Goal: Task Accomplishment & Management: Use online tool/utility

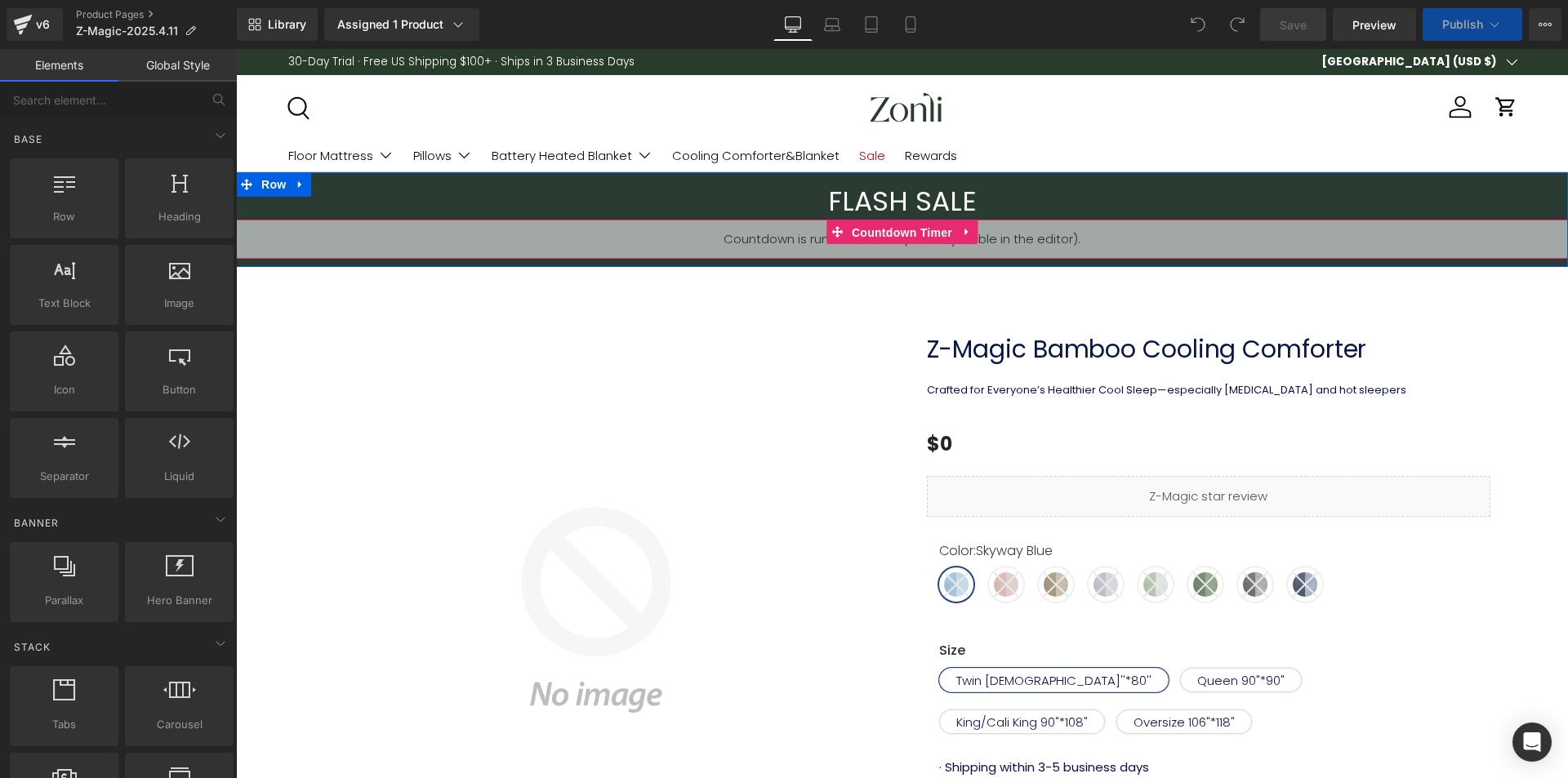
click at [911, 226] on span "Countdown Timer" at bounding box center [902, 233] width 109 height 25
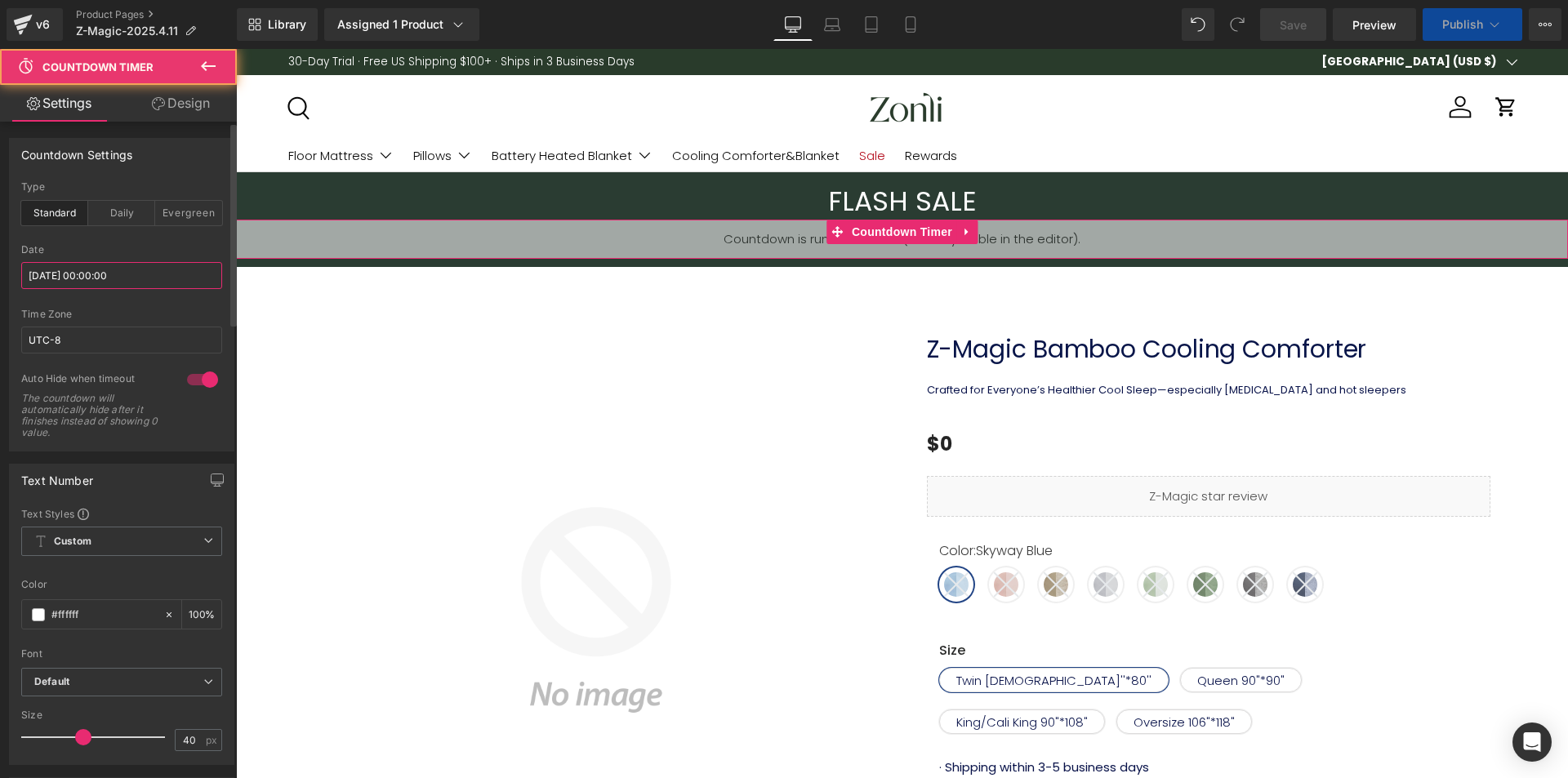
click at [121, 270] on input "[DATE] 00:00:00" at bounding box center [121, 276] width 201 height 27
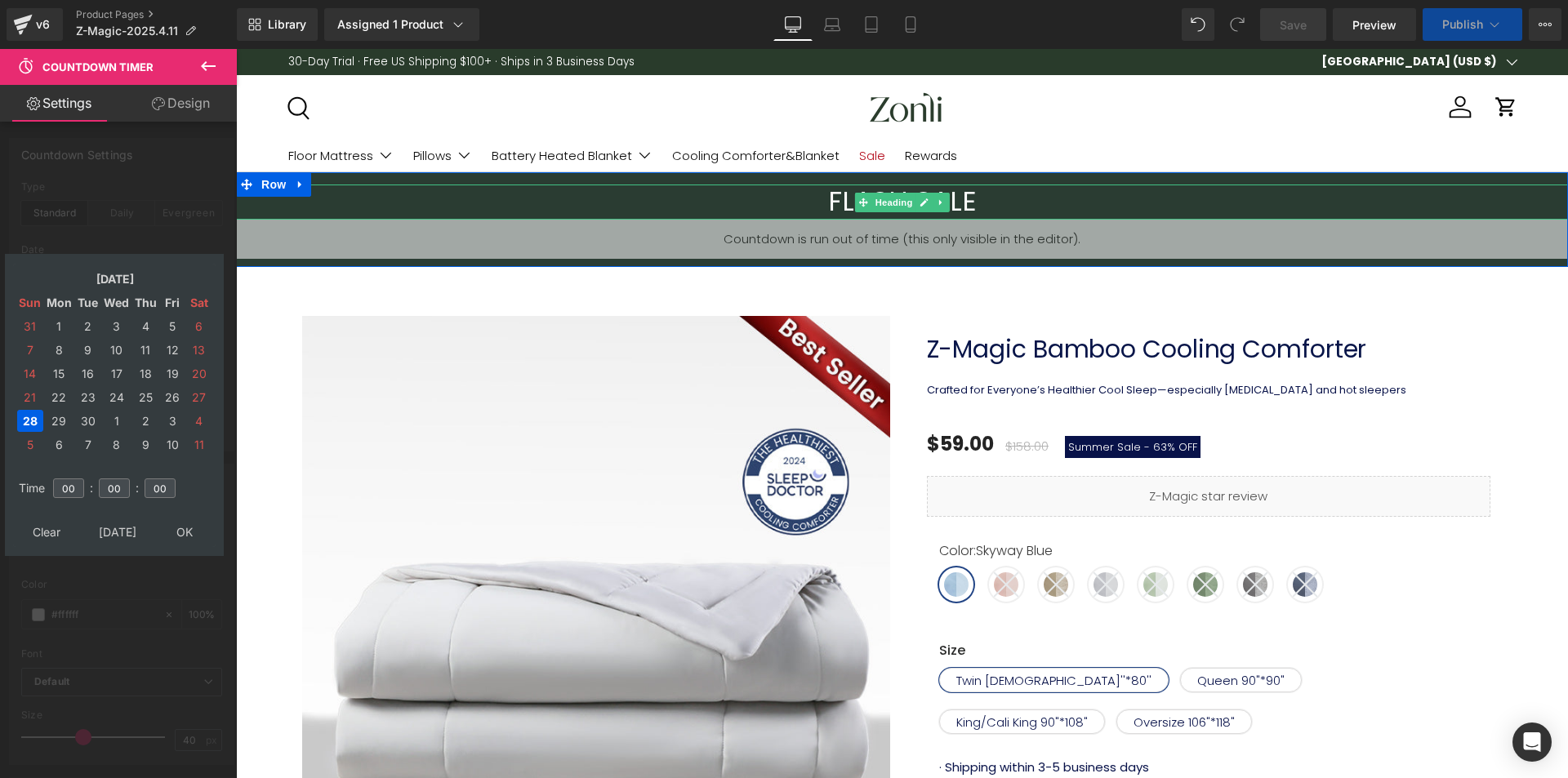
click at [964, 196] on h3 "FLASH SALE" at bounding box center [902, 202] width 1332 height 35
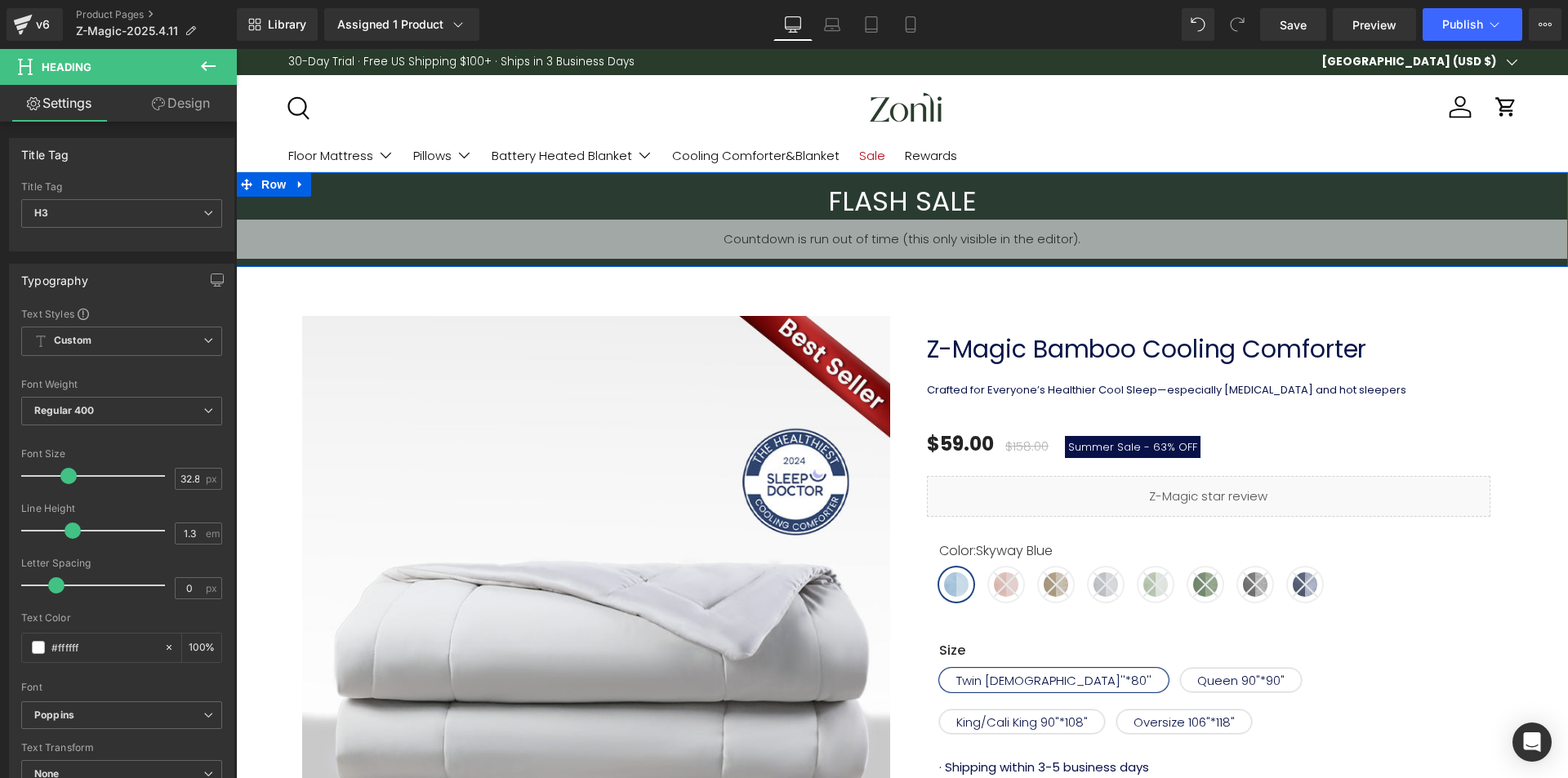
click at [894, 227] on span "Countdown Timer" at bounding box center [901, 232] width 87 height 19
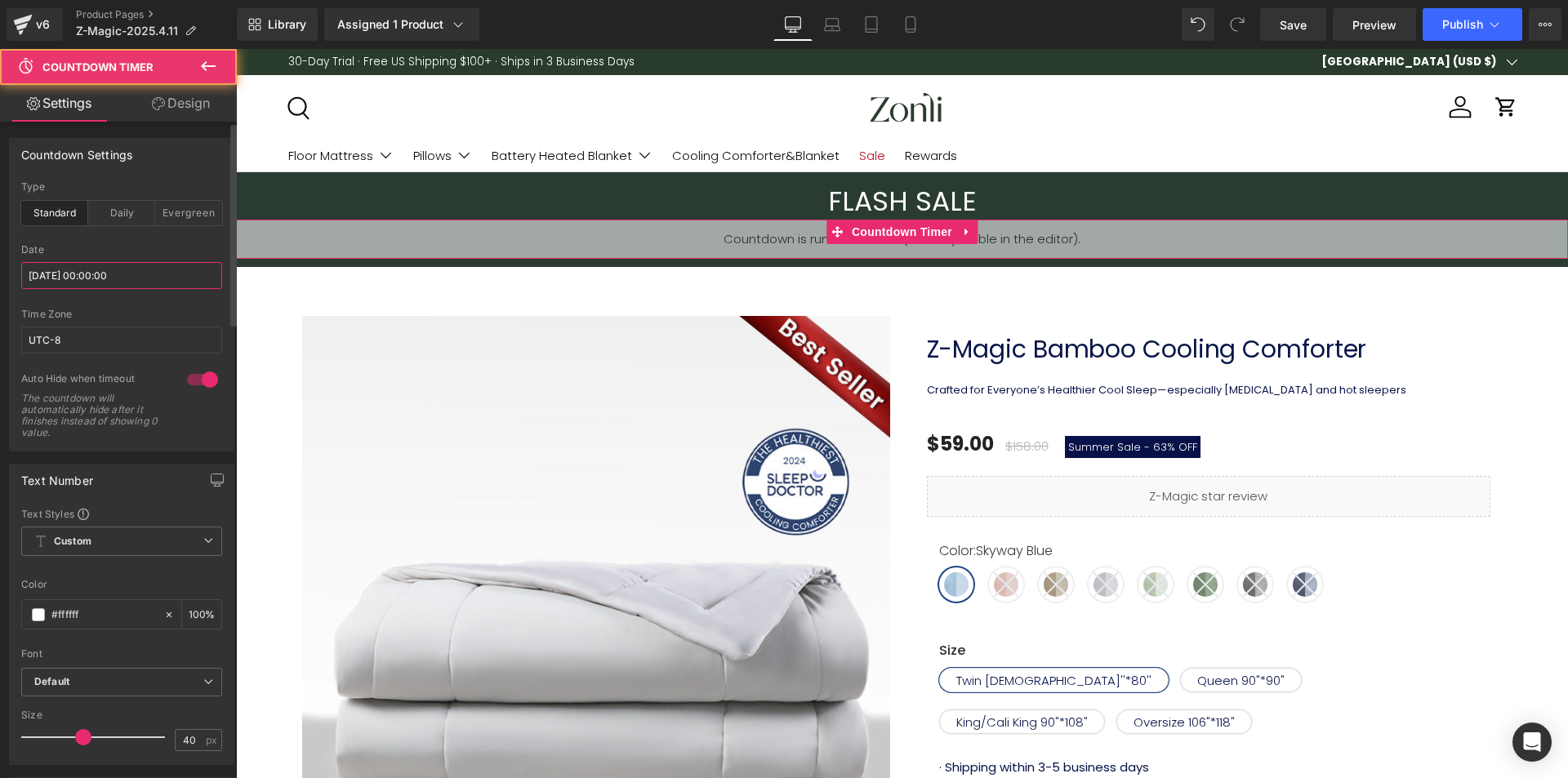
click at [114, 276] on input "[DATE] 00:00:00" at bounding box center [121, 276] width 201 height 27
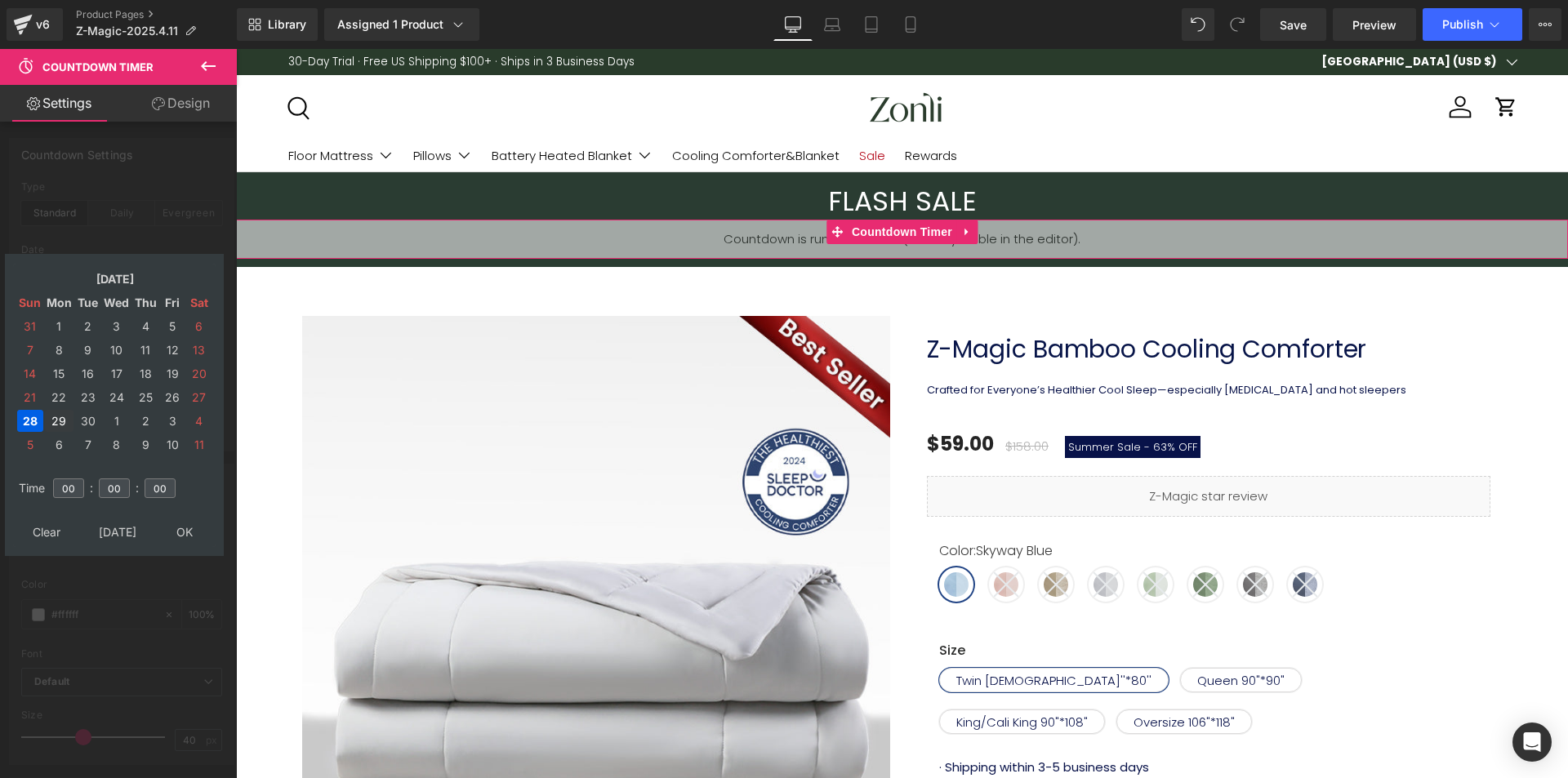
click at [68, 421] on td "29" at bounding box center [59, 420] width 29 height 22
drag, startPoint x: 193, startPoint y: 528, endPoint x: 8, endPoint y: 458, distance: 197.8
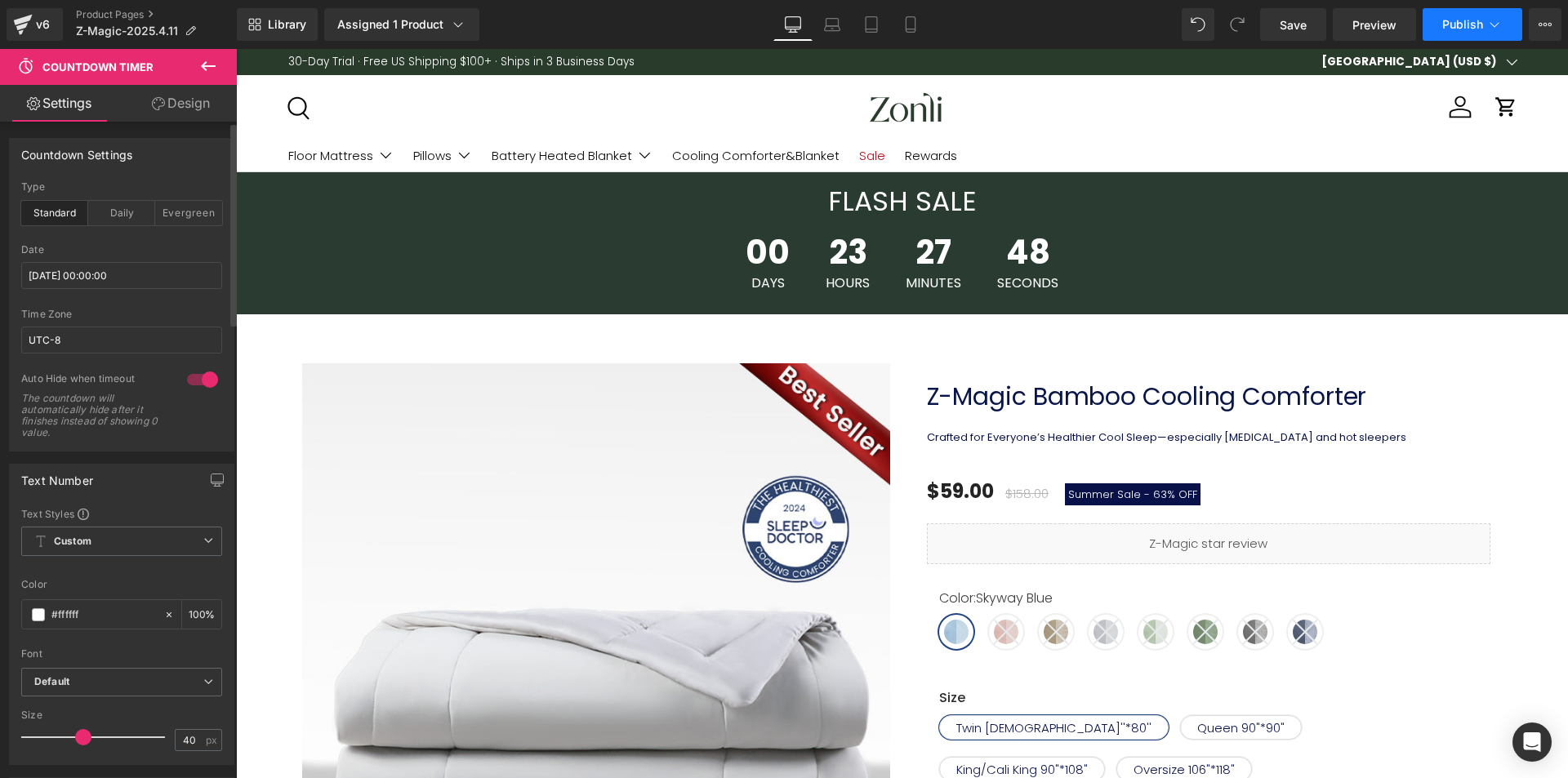
click at [1463, 29] on span "Publish" at bounding box center [1462, 25] width 41 height 13
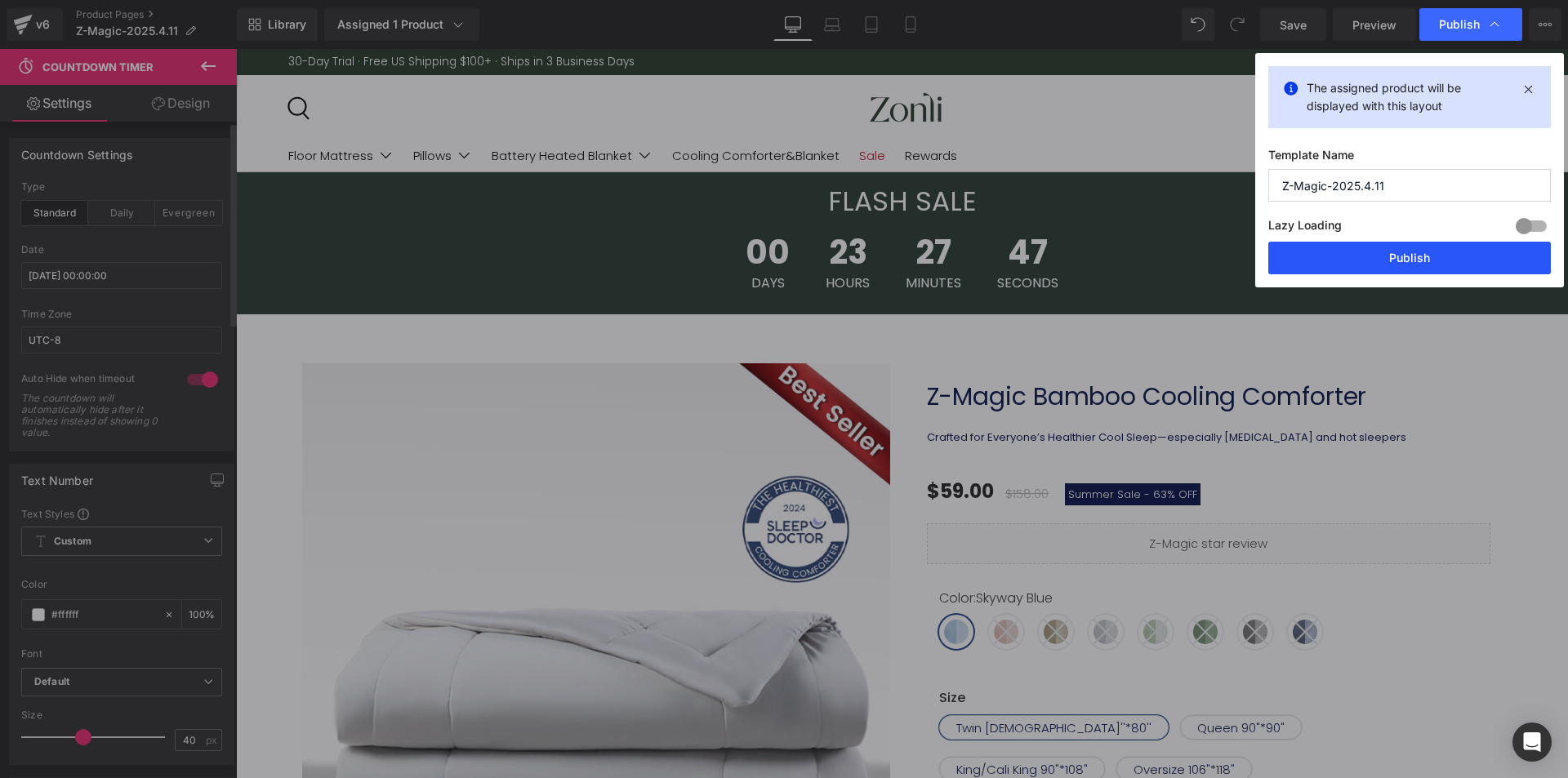
drag, startPoint x: 1434, startPoint y: 249, endPoint x: 1196, endPoint y: 200, distance: 243.0
click at [1434, 249] on button "Publish" at bounding box center [1408, 258] width 282 height 33
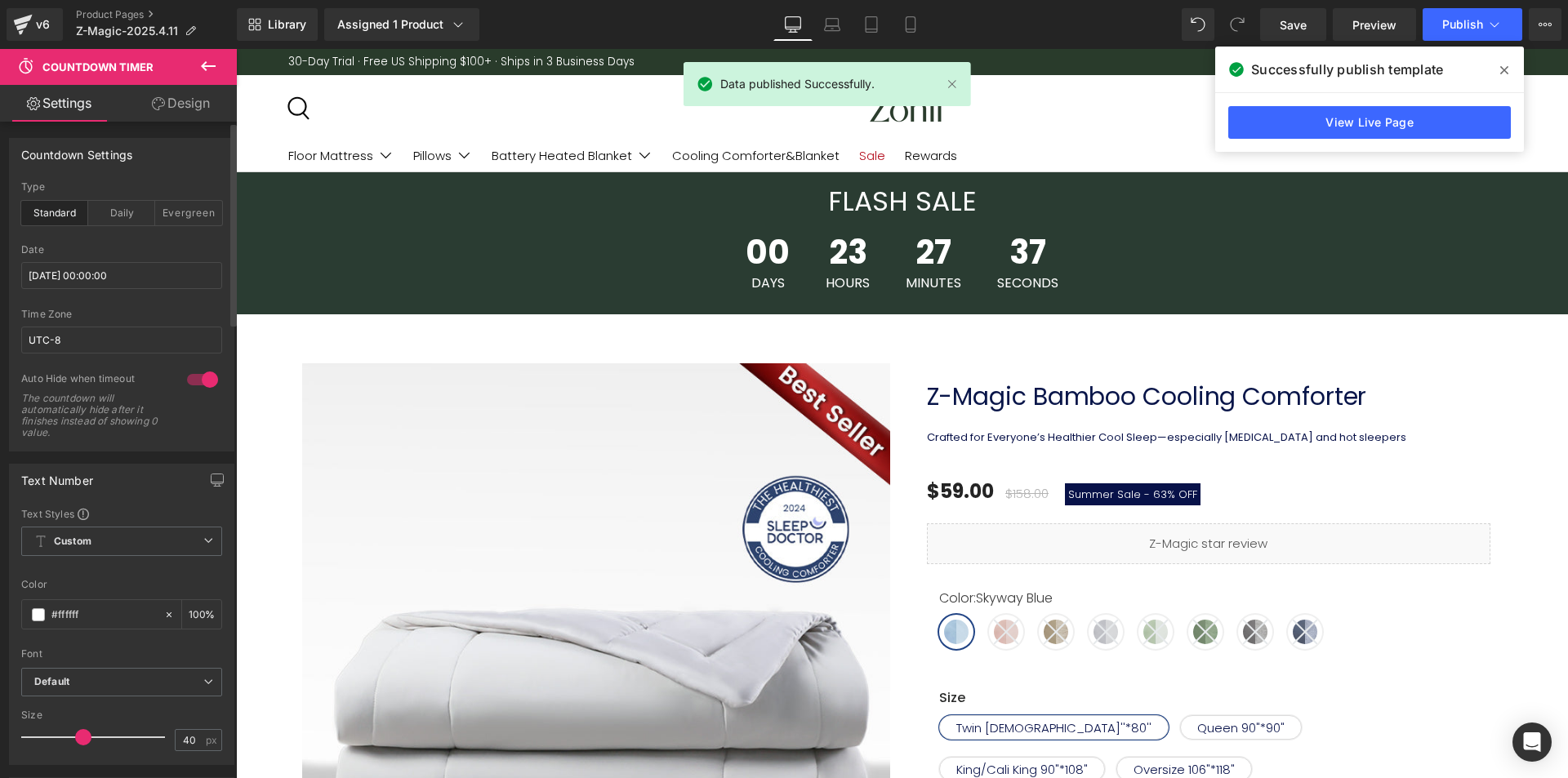
click at [1506, 70] on icon at bounding box center [1504, 70] width 9 height 9
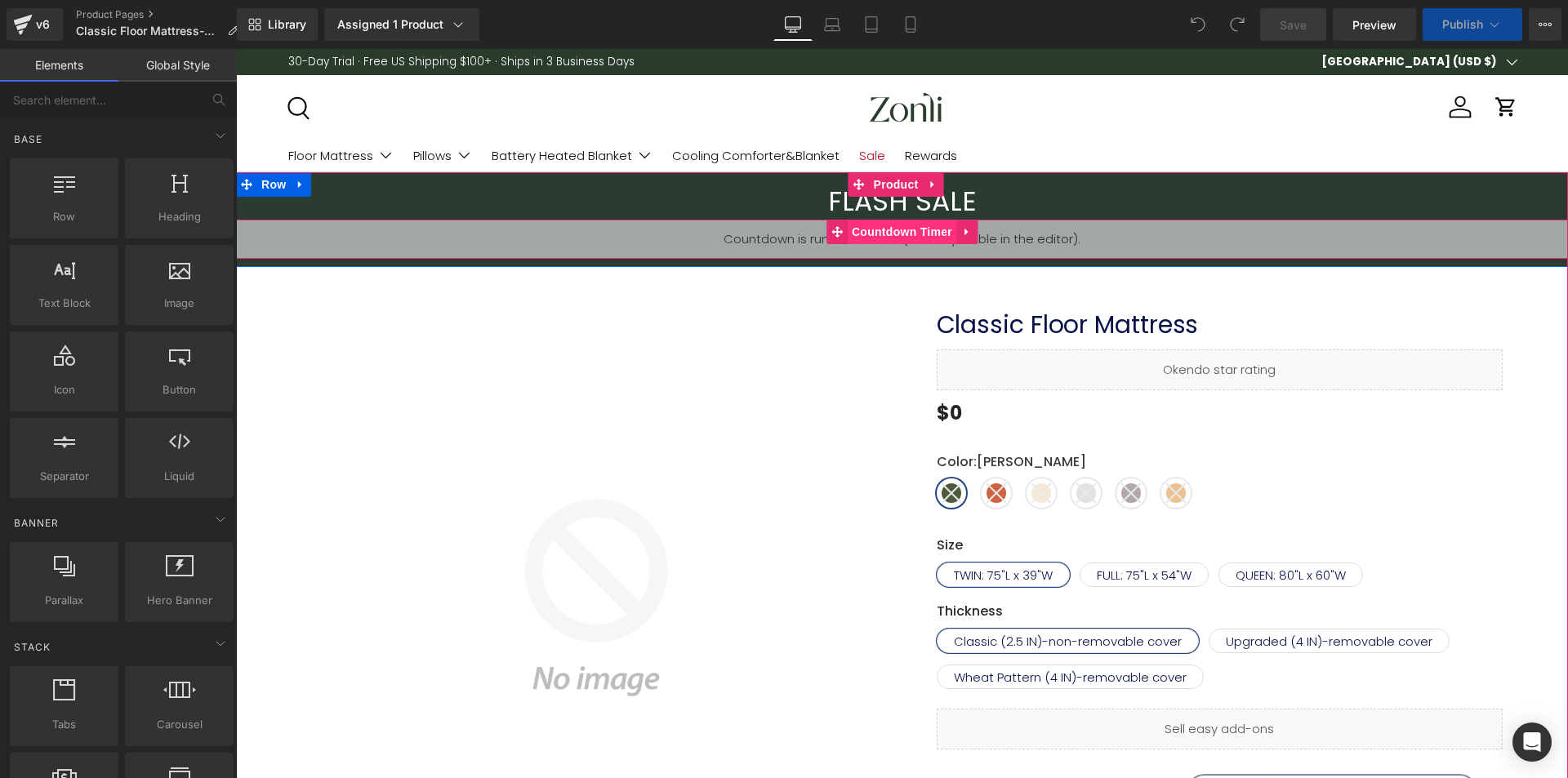
click at [896, 229] on span "Countdown Timer" at bounding box center [902, 233] width 109 height 25
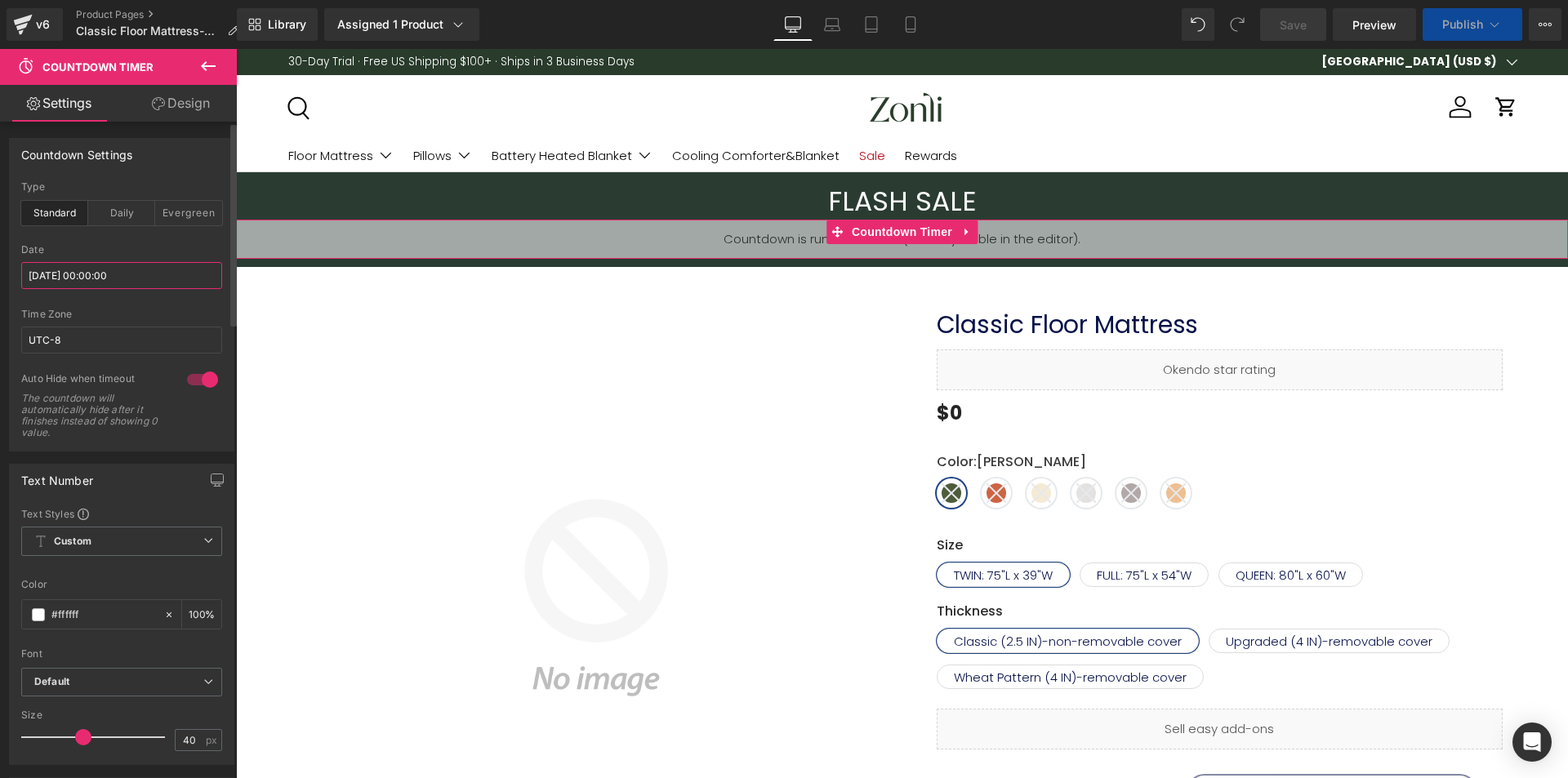
click at [56, 276] on input "[DATE] 00:00:00" at bounding box center [121, 276] width 201 height 27
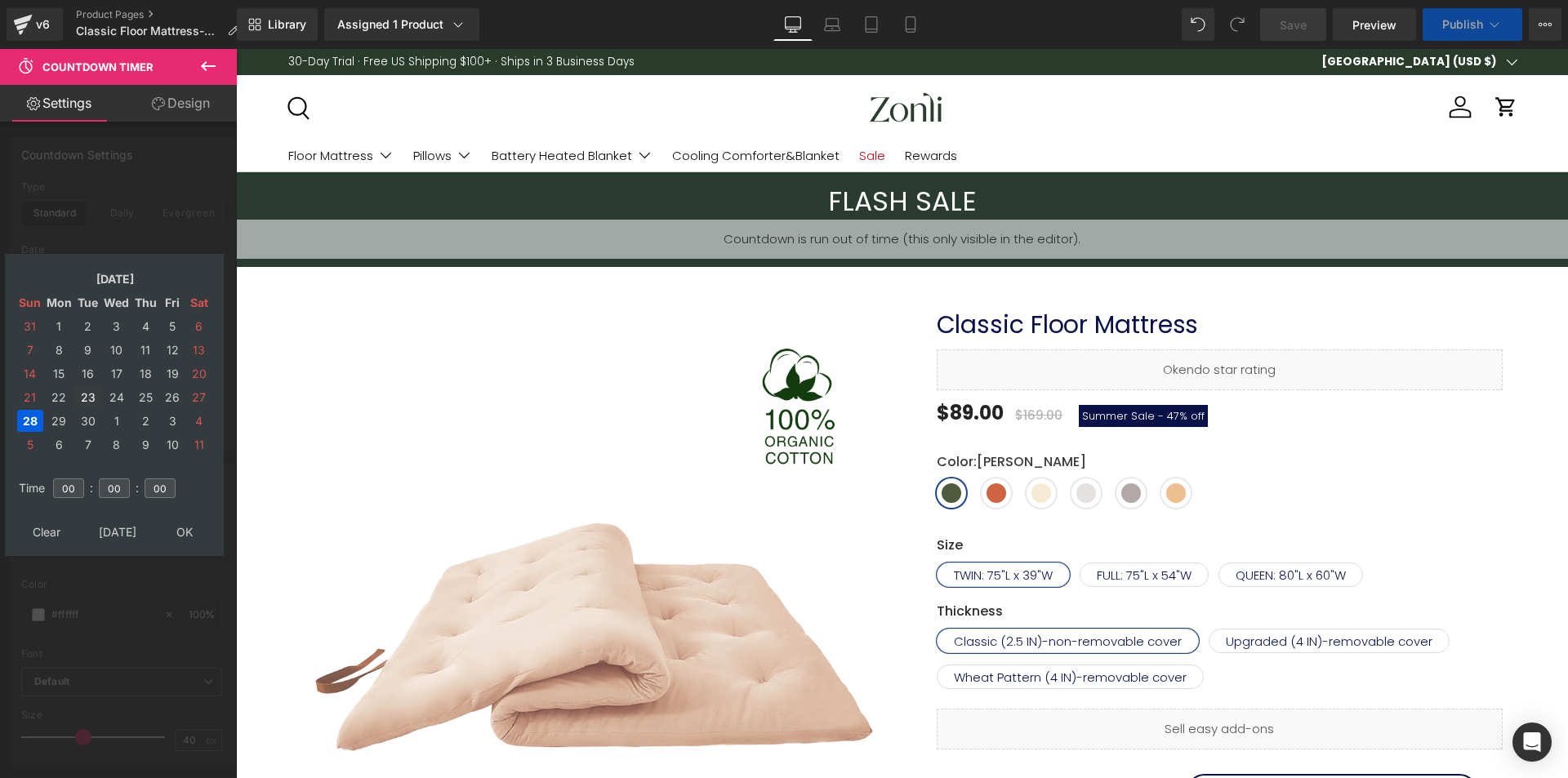
click at [53, 421] on td "29" at bounding box center [59, 420] width 29 height 22
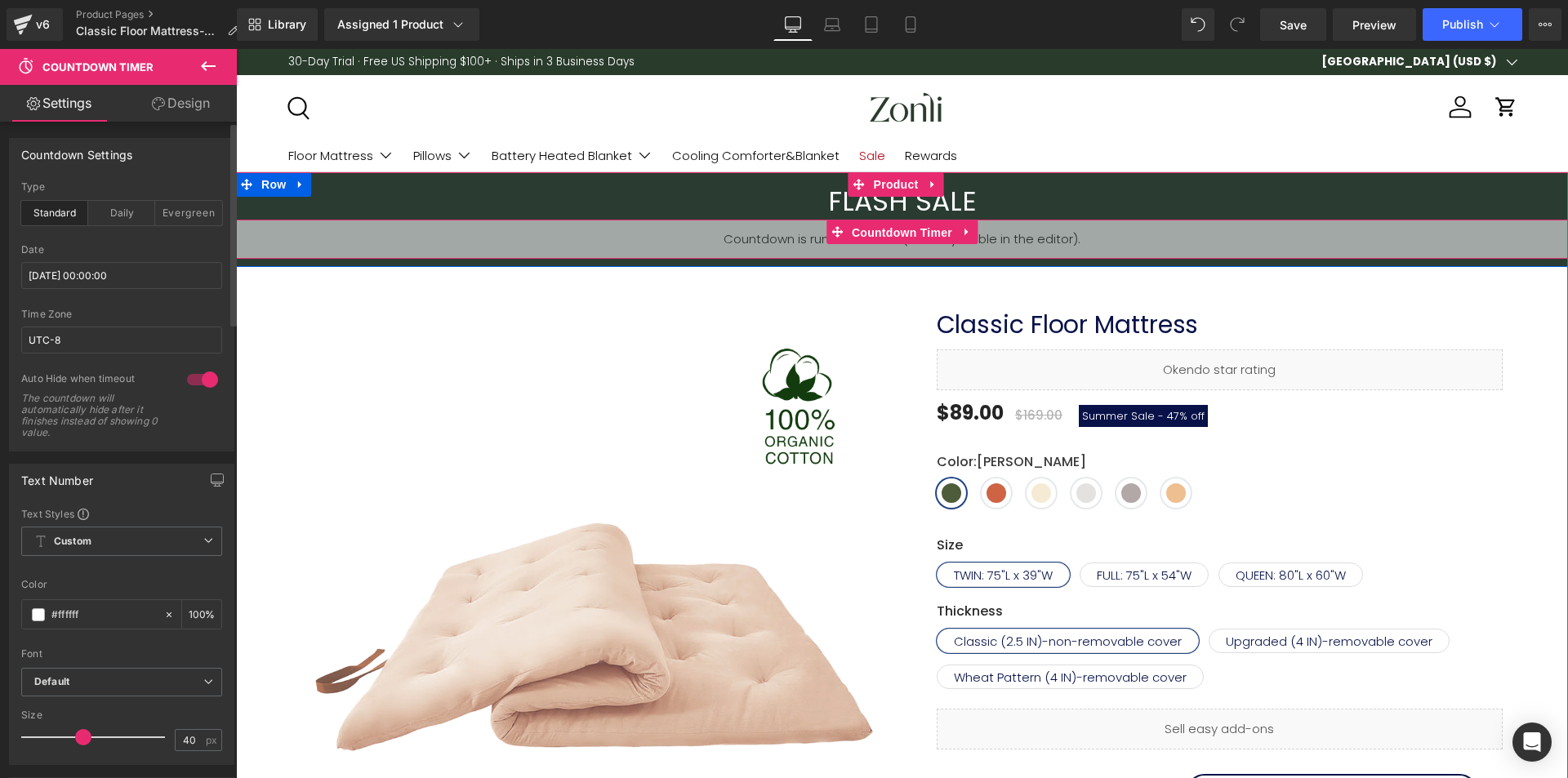
click at [883, 225] on span "Countdown Timer" at bounding box center [902, 233] width 109 height 25
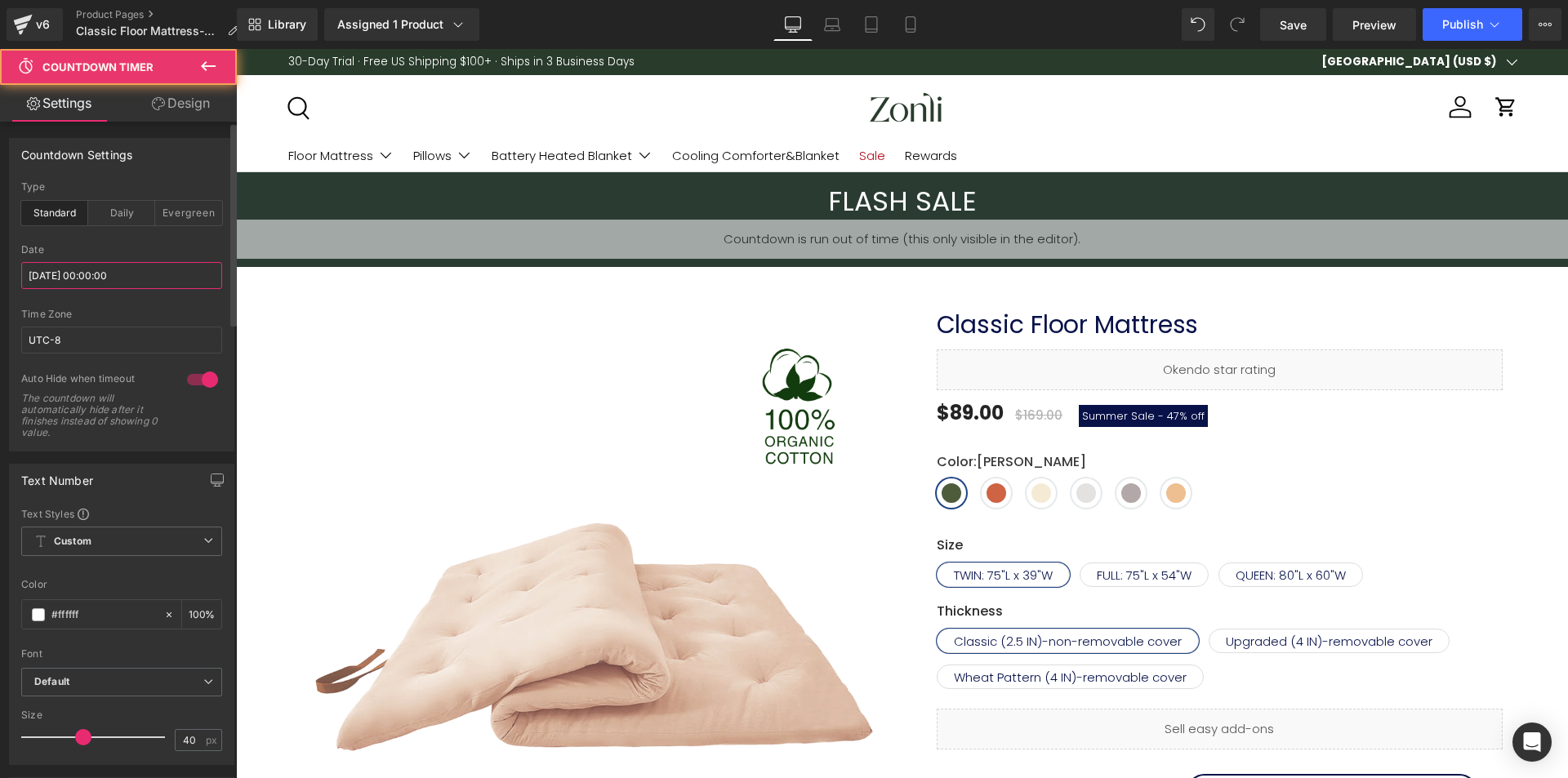
click at [92, 273] on input "[DATE] 00:00:00" at bounding box center [121, 276] width 201 height 27
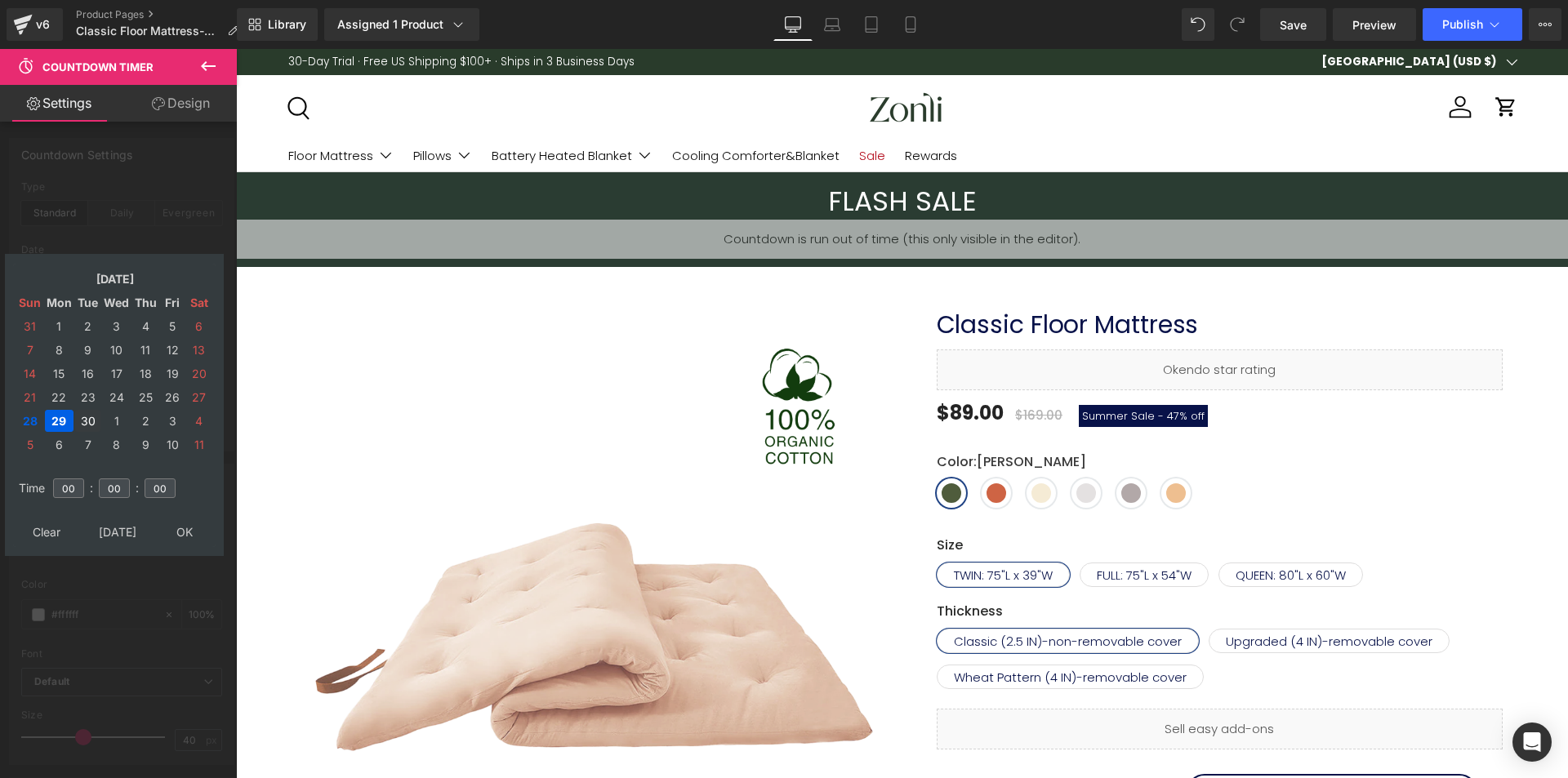
click at [92, 418] on td "30" at bounding box center [88, 420] width 25 height 22
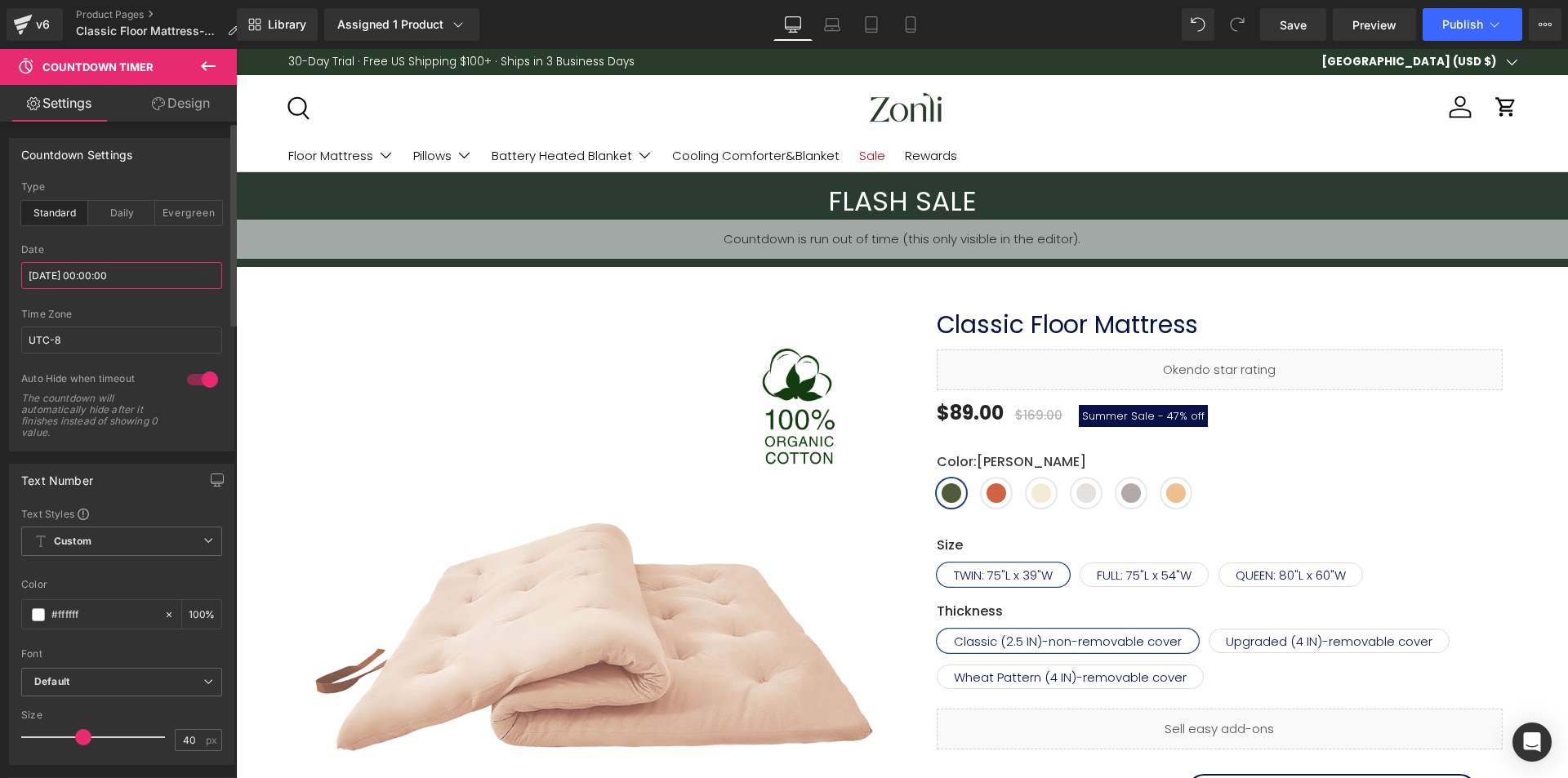
click at [98, 273] on input "[DATE] 00:00:00" at bounding box center [121, 276] width 201 height 27
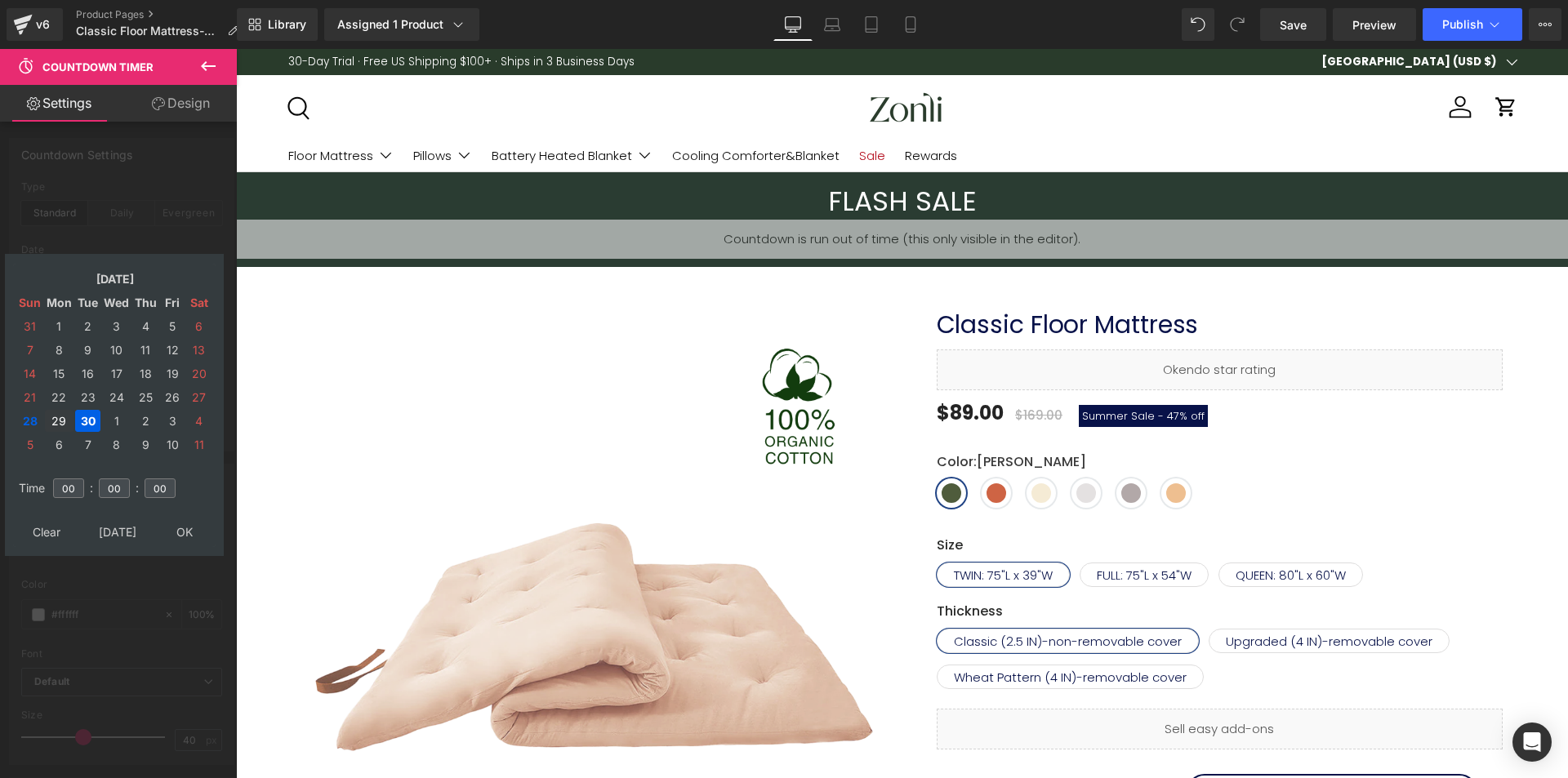
click at [58, 425] on td "29" at bounding box center [59, 420] width 29 height 22
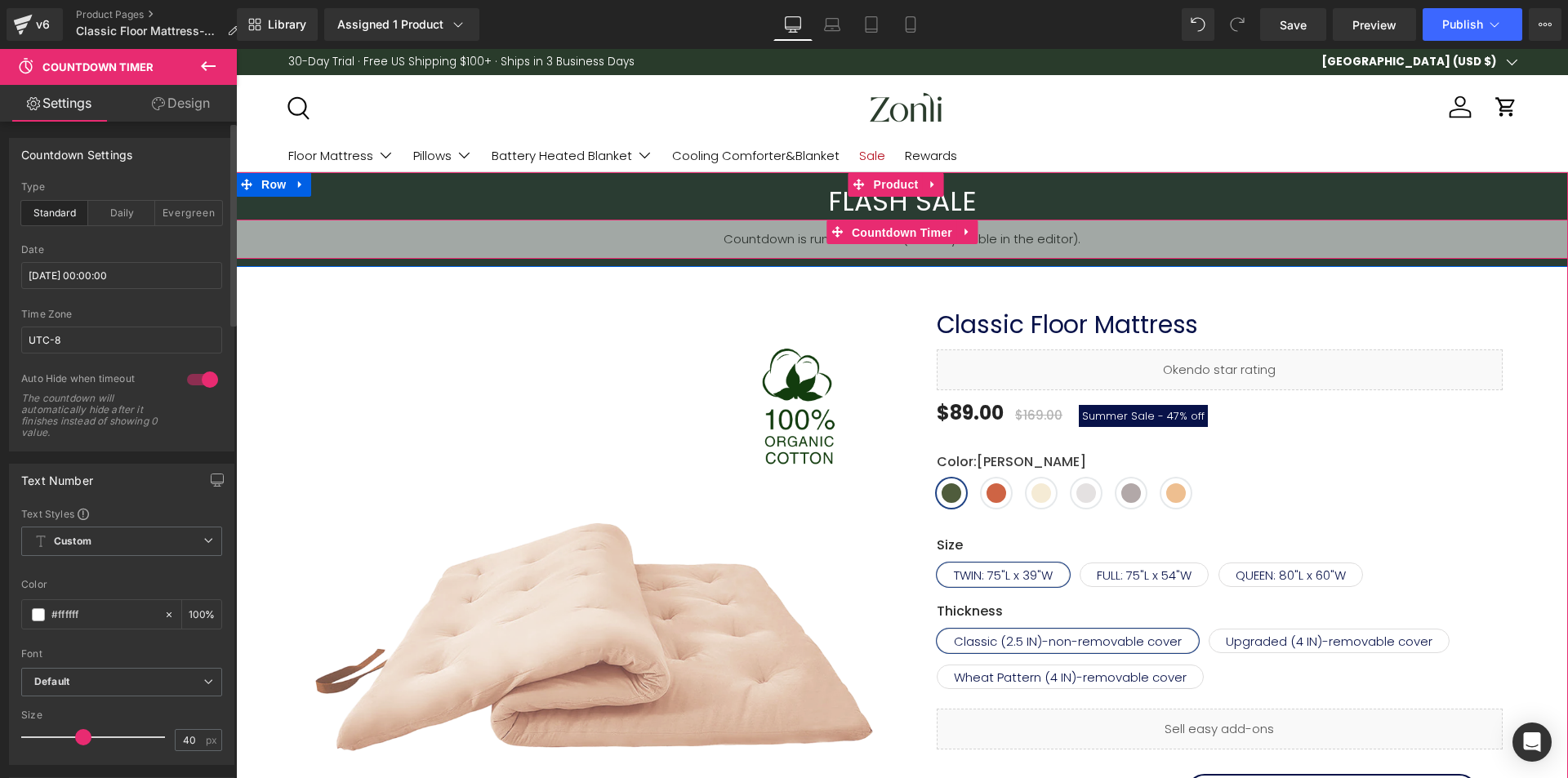
click at [883, 233] on span "Countdown Timer" at bounding box center [902, 233] width 109 height 25
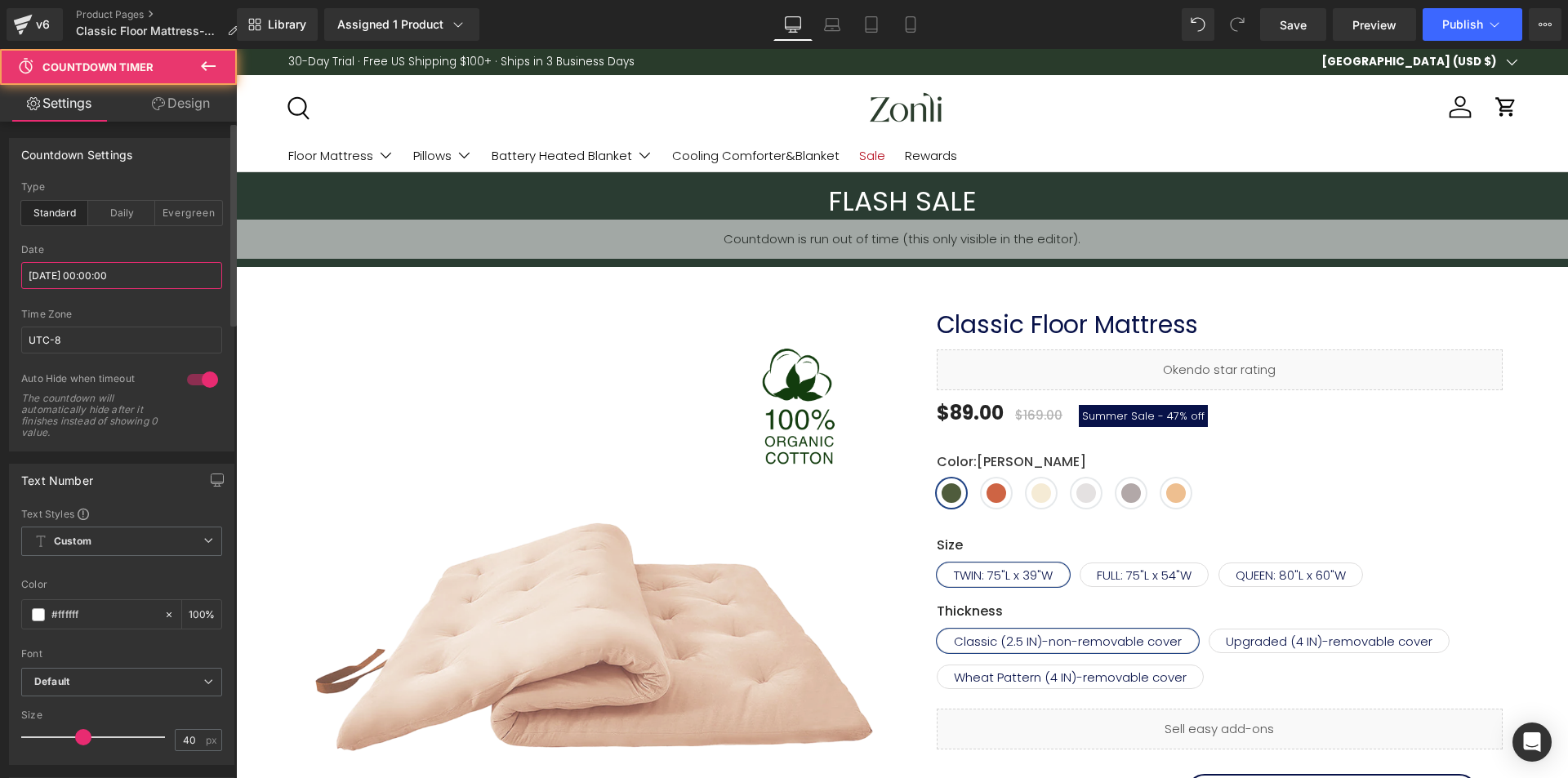
click at [92, 283] on input "[DATE] 00:00:00" at bounding box center [121, 276] width 201 height 27
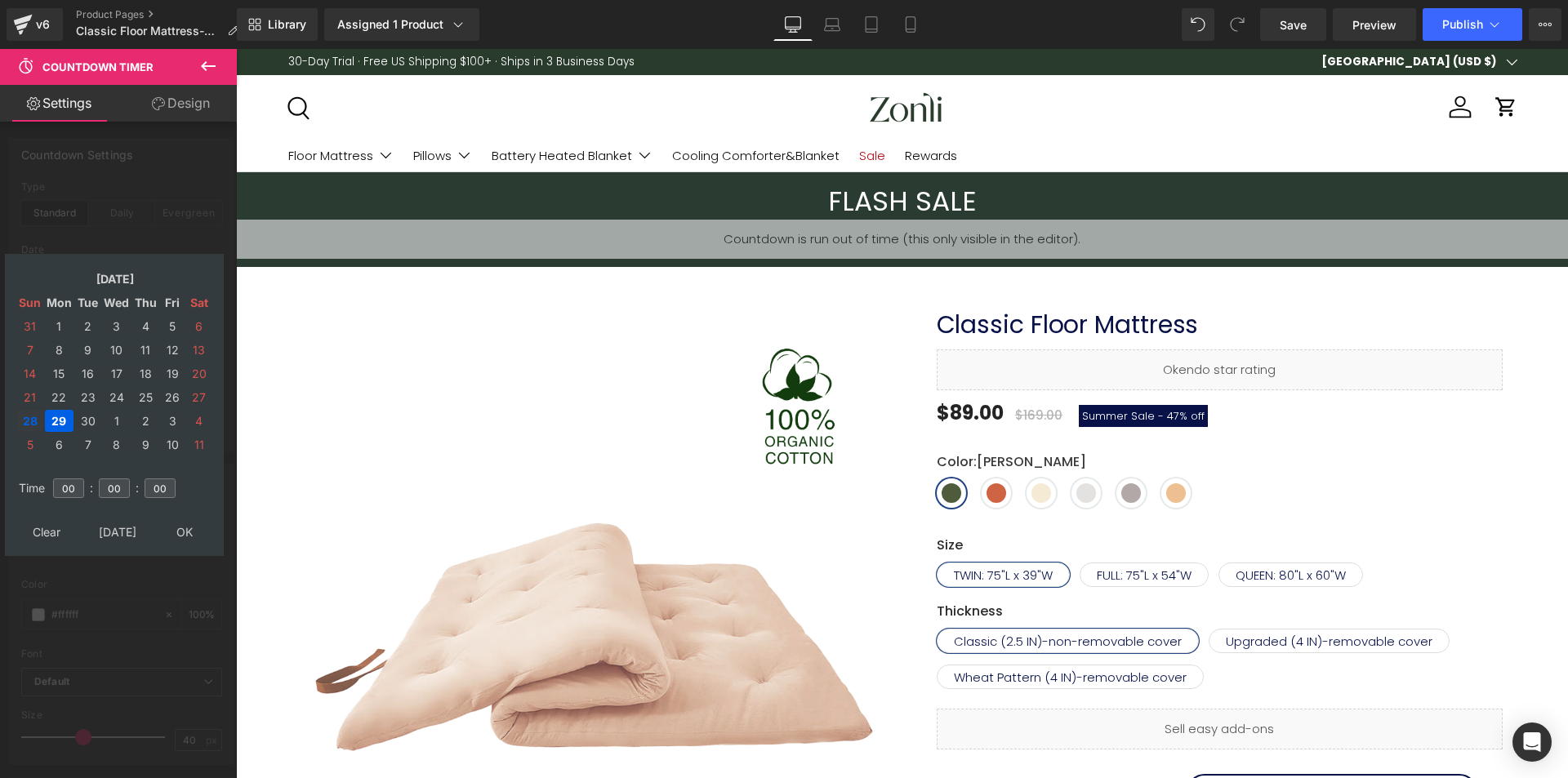
click at [38, 419] on td "28" at bounding box center [30, 420] width 26 height 22
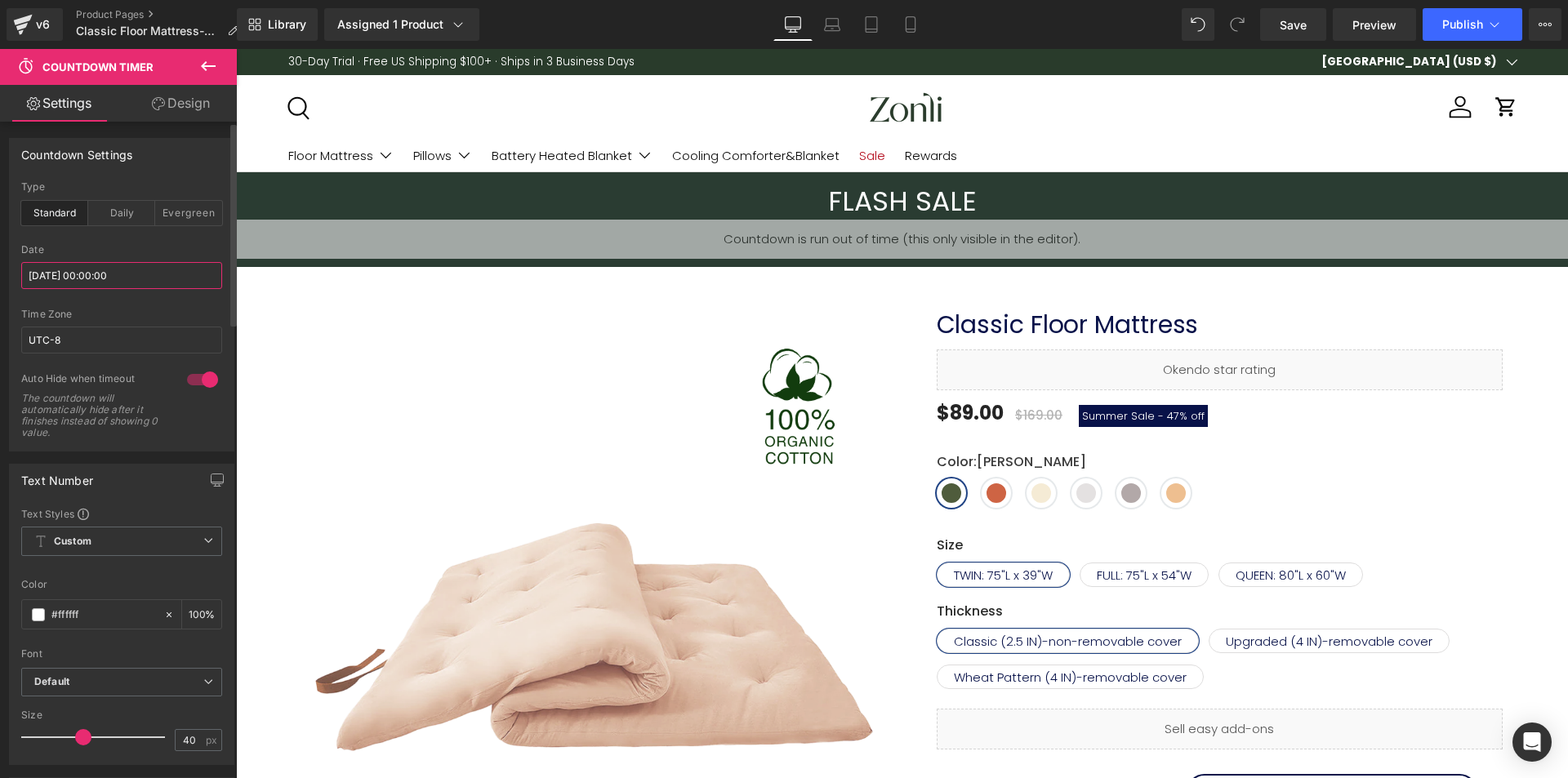
click at [92, 266] on input "[DATE] 00:00:00" at bounding box center [121, 276] width 201 height 27
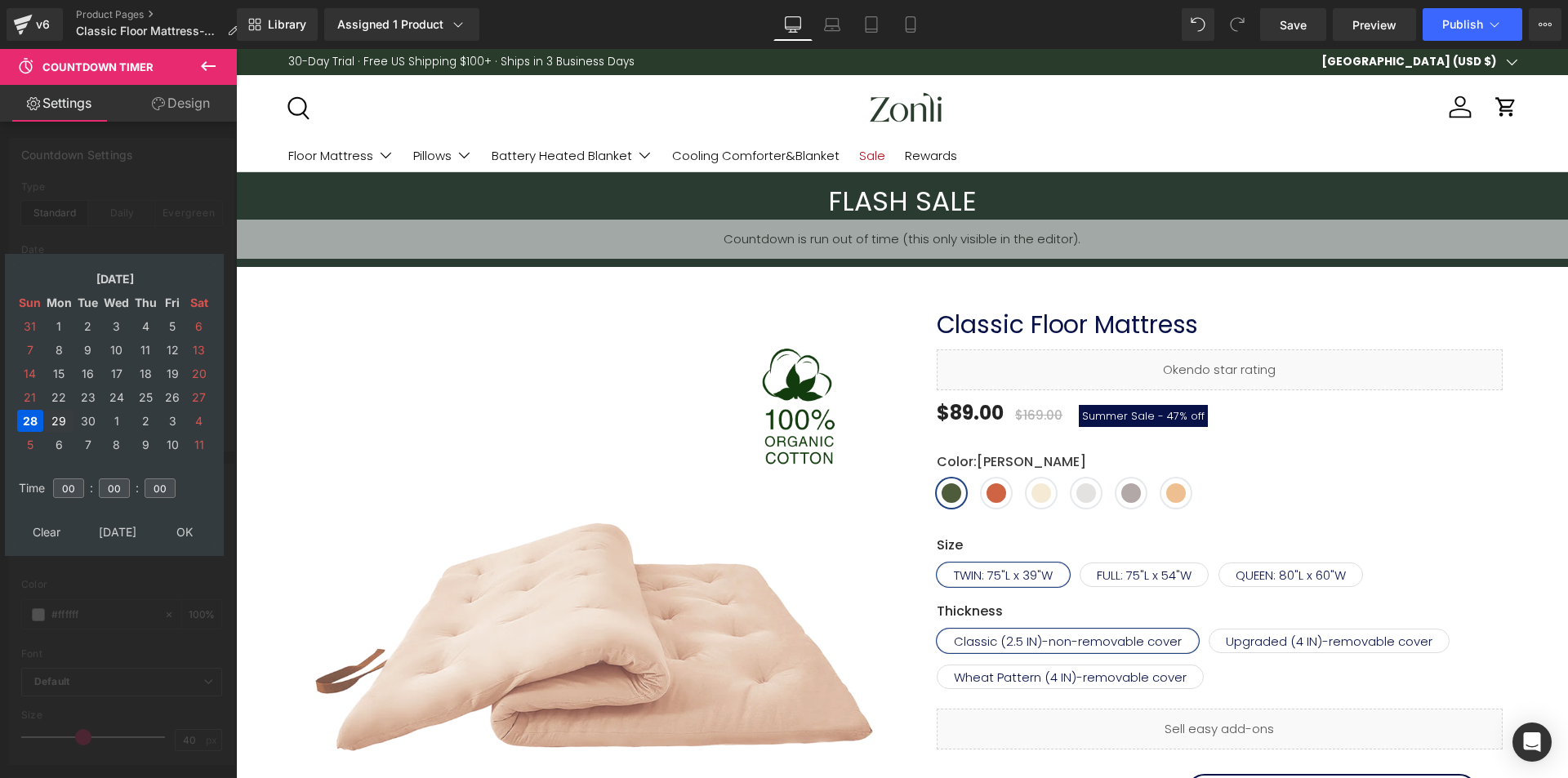
click at [62, 423] on td "29" at bounding box center [59, 420] width 29 height 22
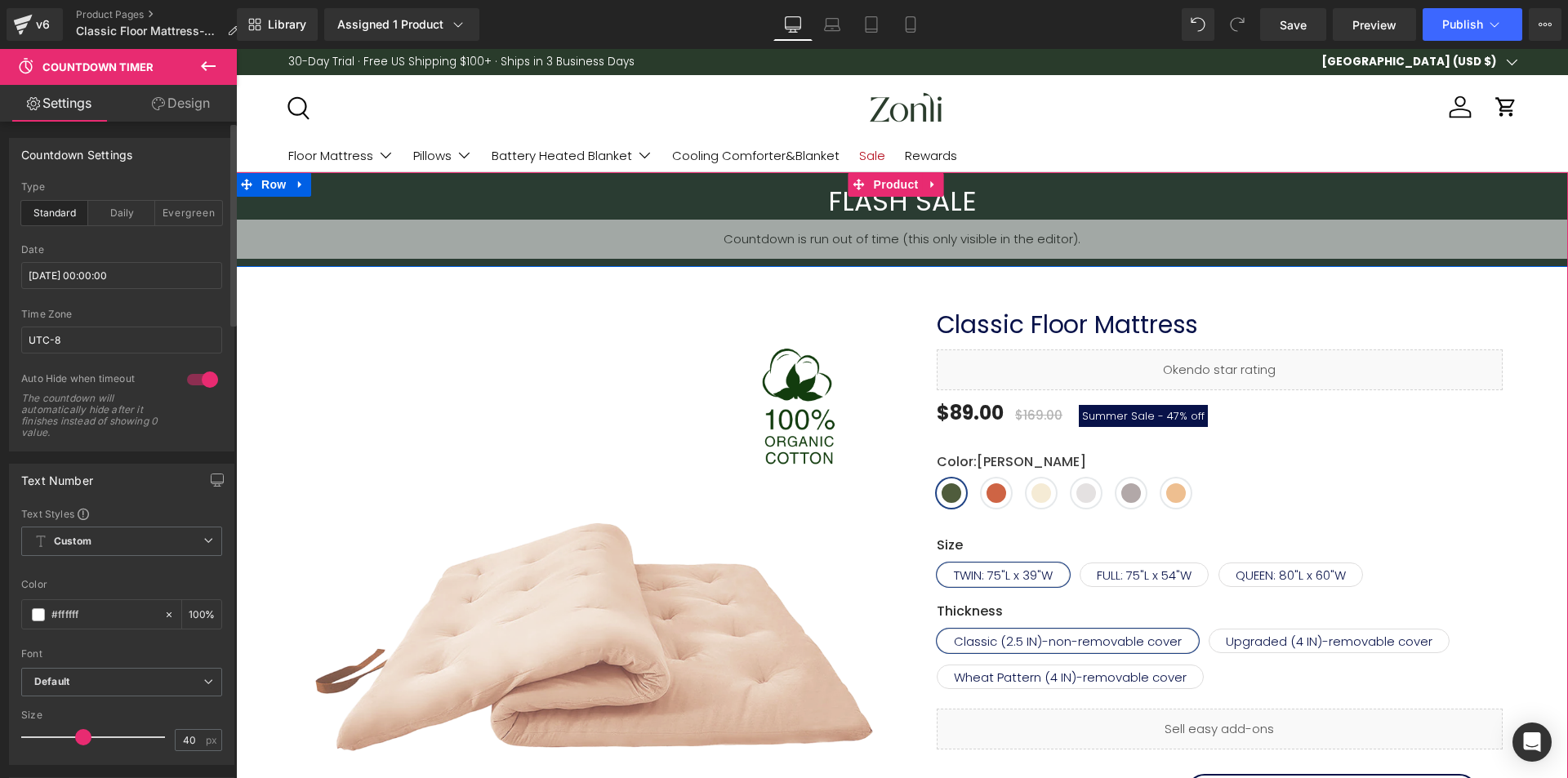
click at [929, 213] on h3 "FLASH SALE" at bounding box center [902, 202] width 1332 height 35
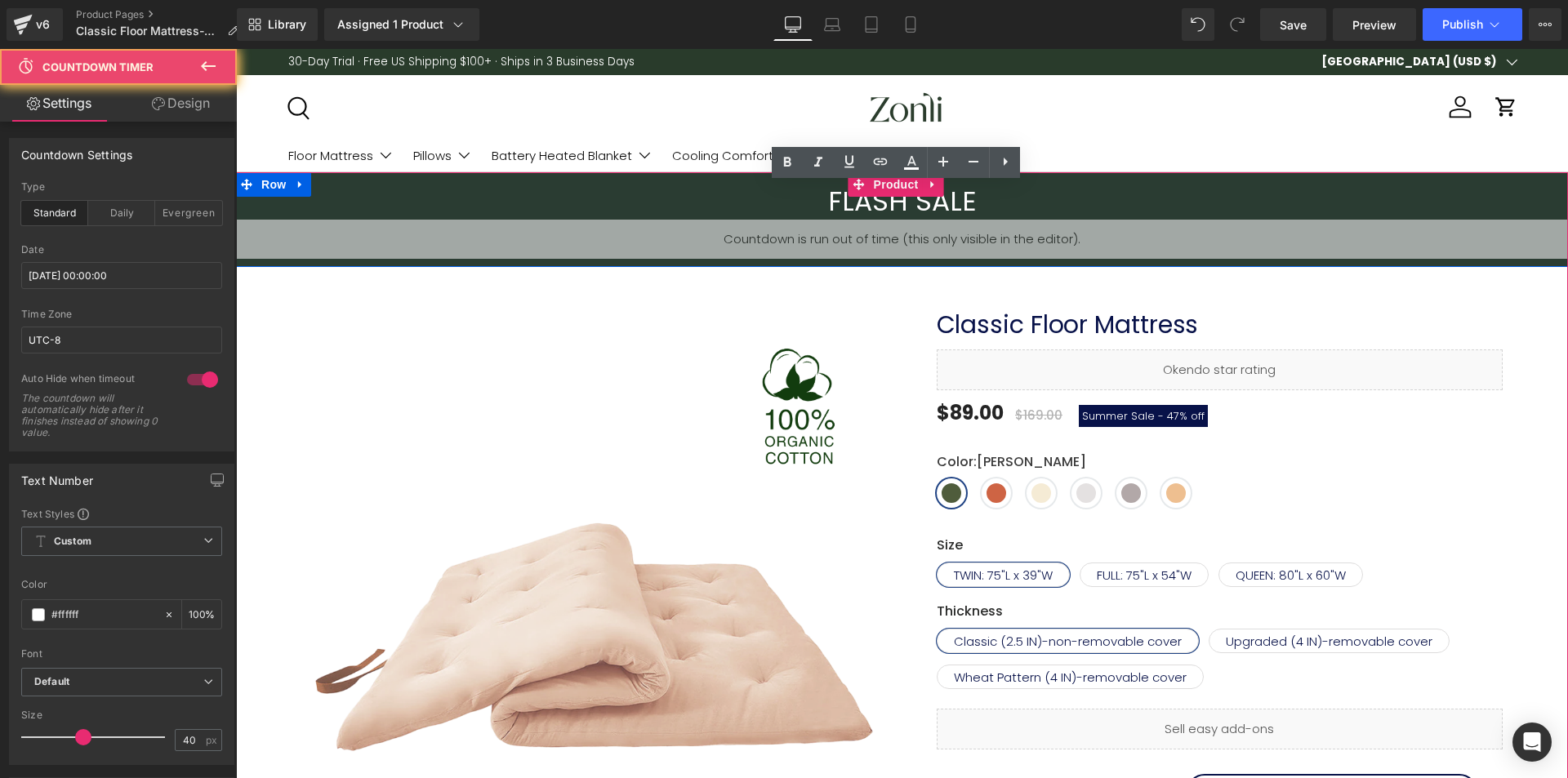
click at [897, 231] on div "00 Days 00 Hours 00 Minutes 00 Seconds Countdown Timer" at bounding box center [902, 239] width 1332 height 39
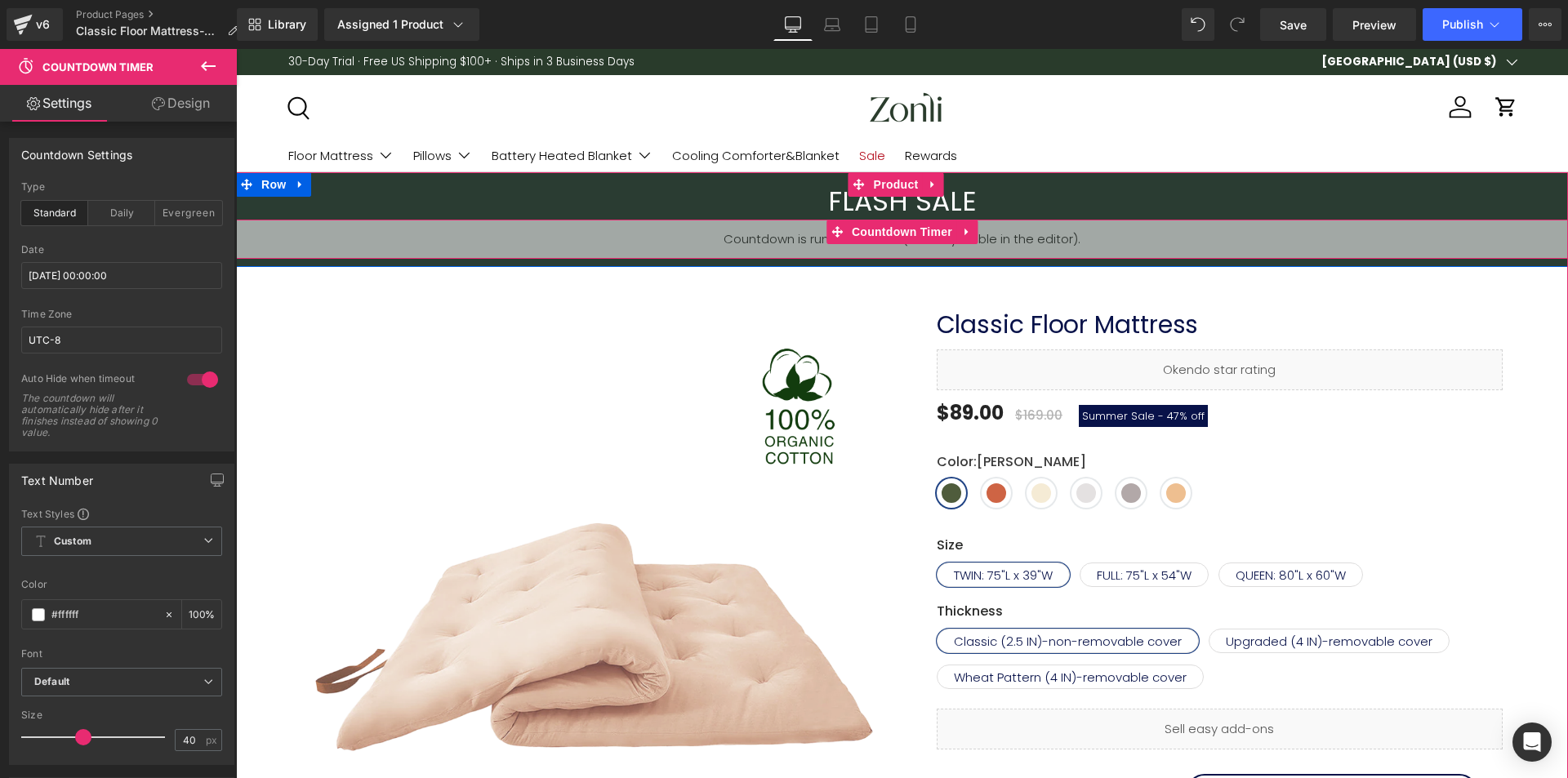
click at [897, 231] on span "Countdown Timer" at bounding box center [902, 233] width 109 height 25
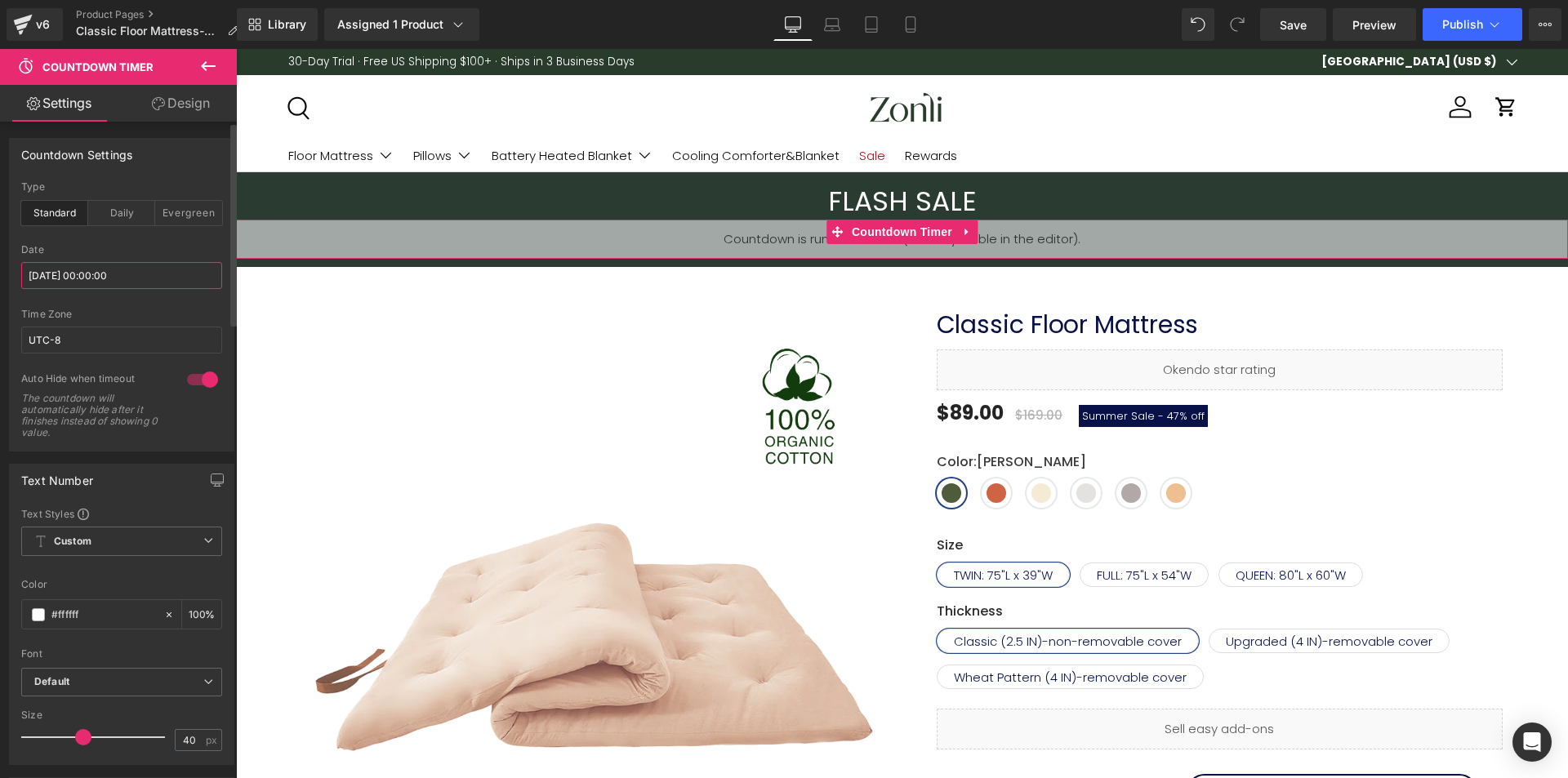
click at [131, 284] on input "2025/09/29 00:00:00" at bounding box center [121, 276] width 201 height 27
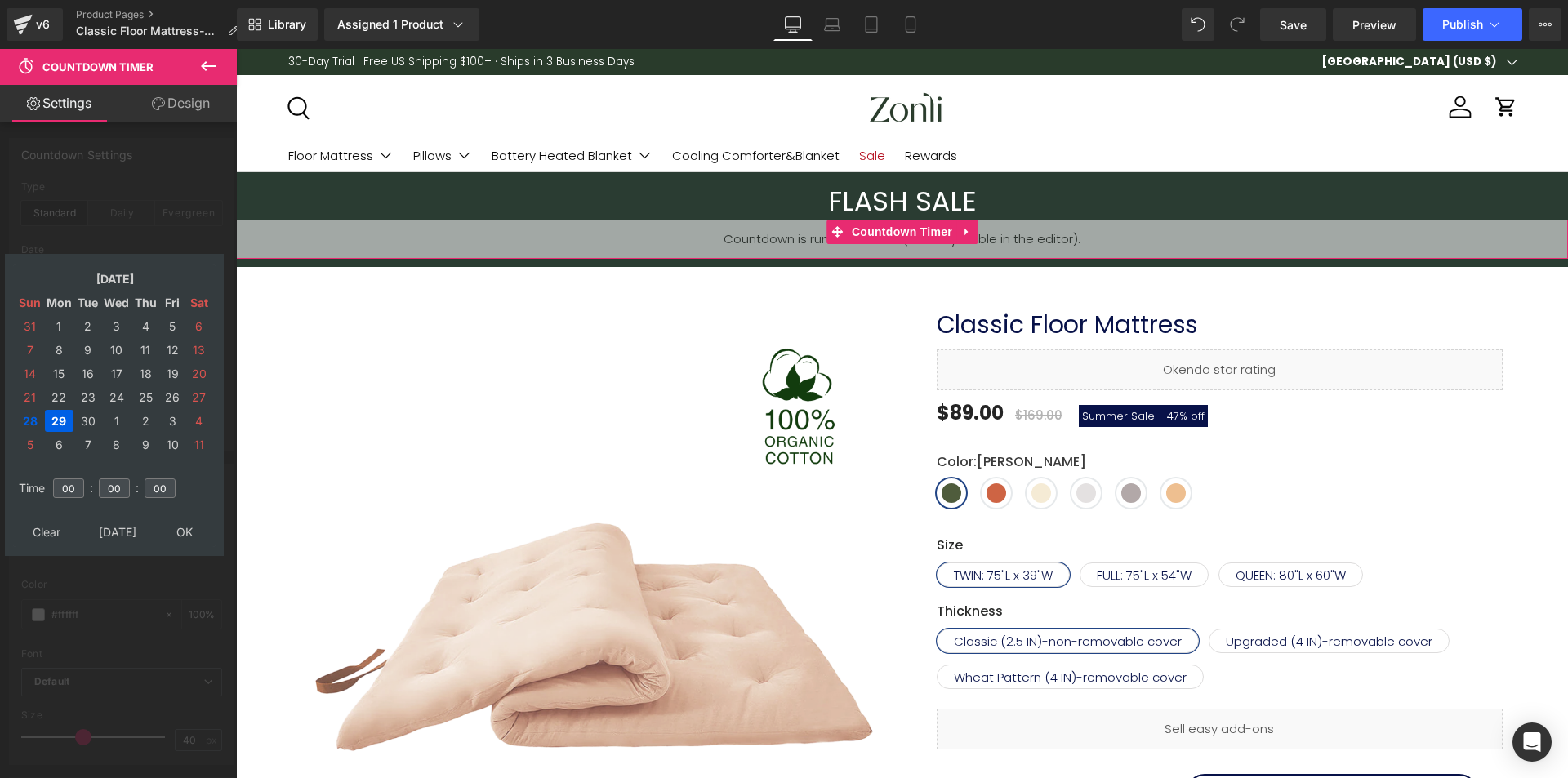
click at [64, 417] on td "29" at bounding box center [59, 420] width 29 height 22
click at [88, 424] on td "30" at bounding box center [88, 420] width 25 height 22
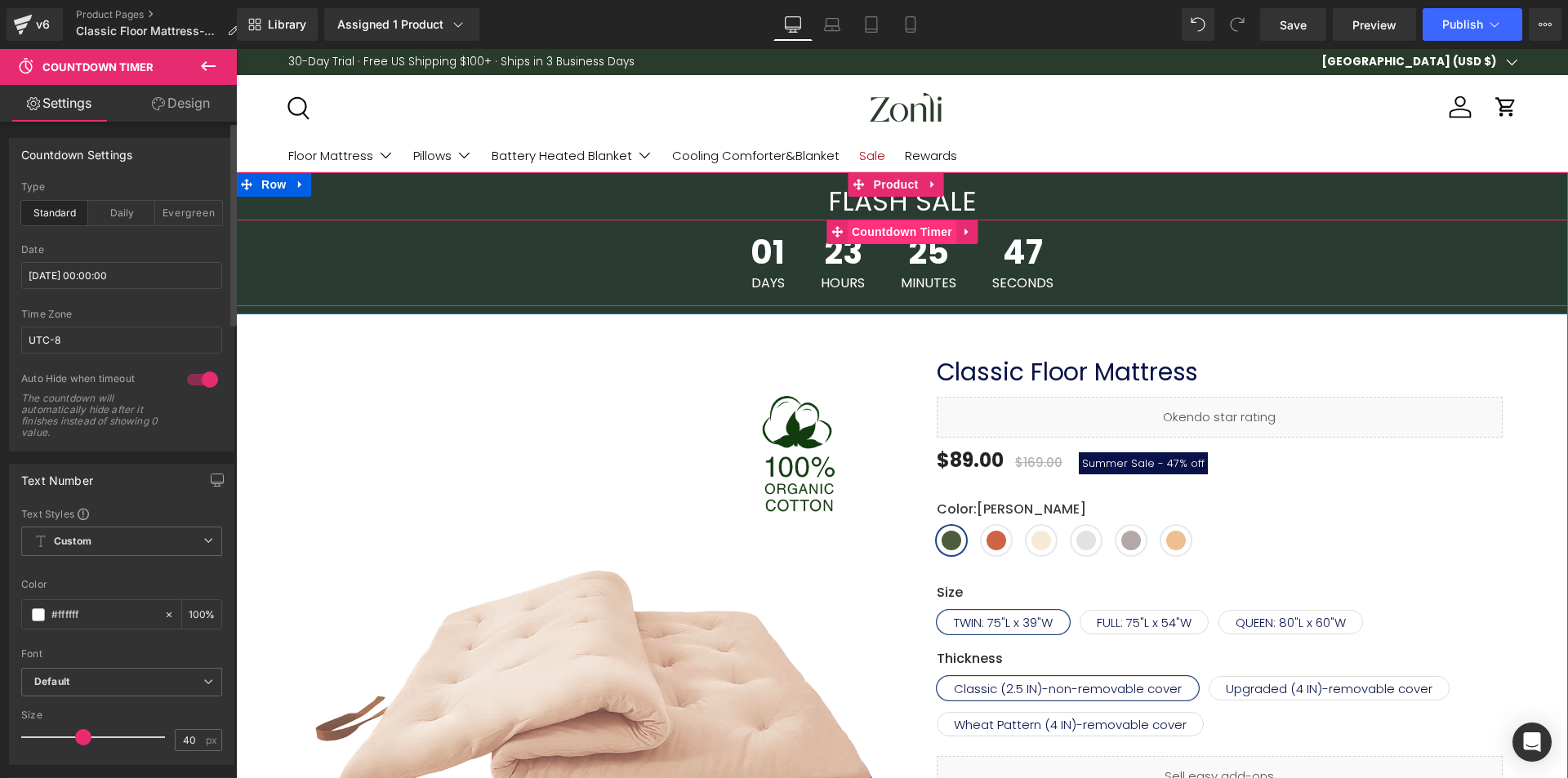
click at [881, 226] on span "Countdown Timer" at bounding box center [902, 233] width 109 height 25
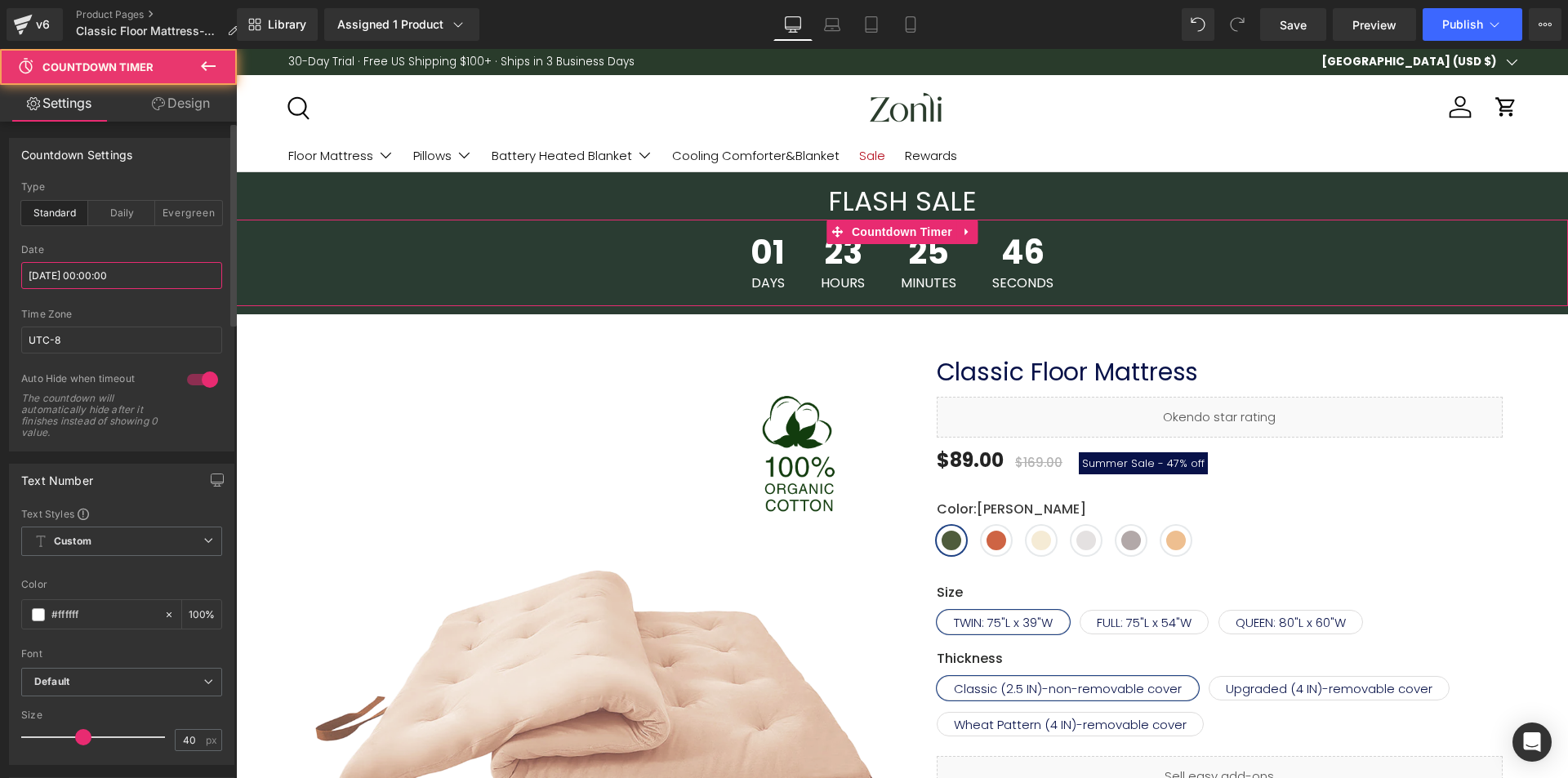
click at [65, 281] on input "2025/09/29 00:00:00" at bounding box center [121, 276] width 201 height 27
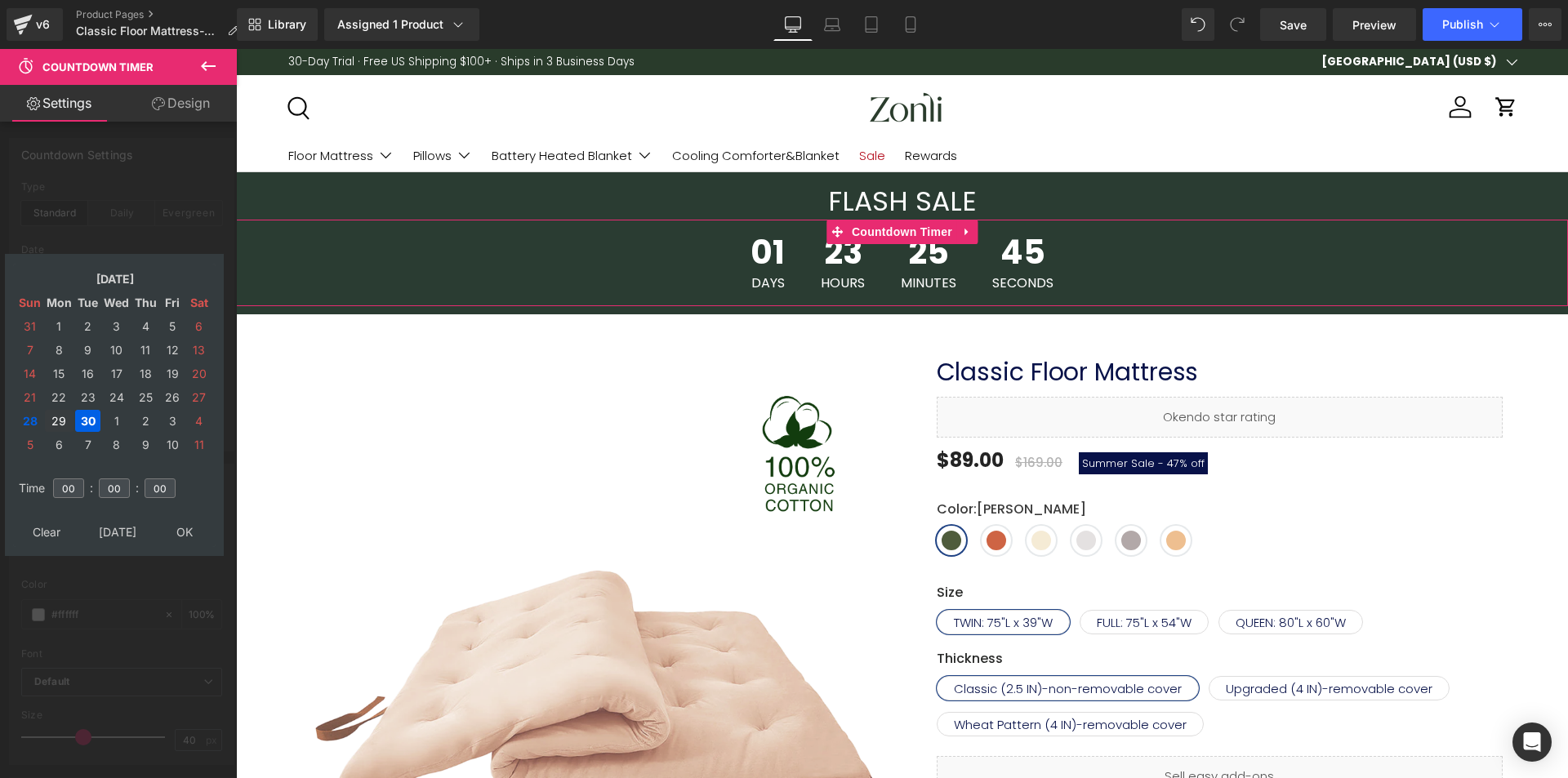
click at [55, 425] on td "29" at bounding box center [59, 420] width 29 height 22
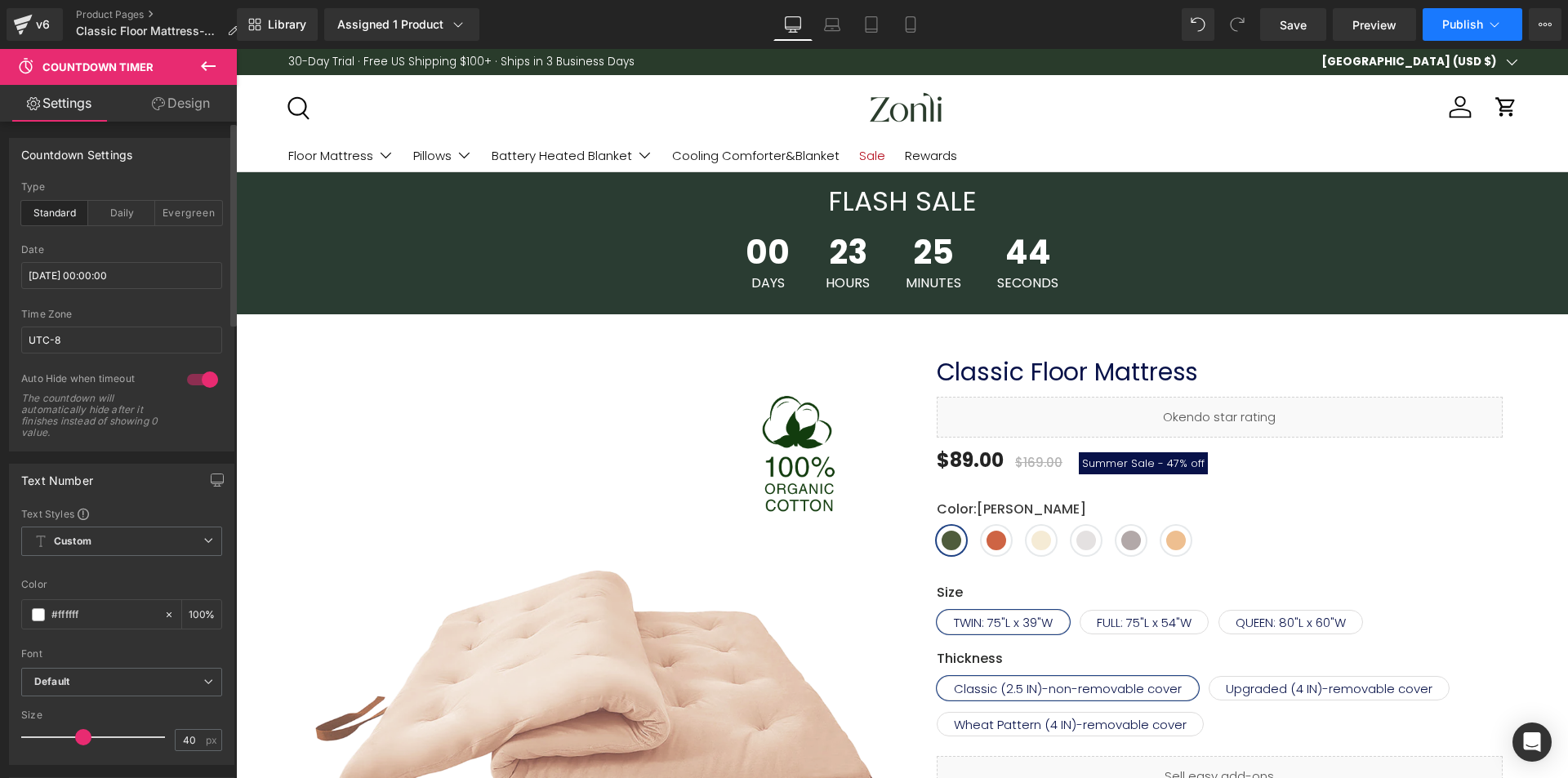
click at [1483, 30] on button "Publish" at bounding box center [1472, 25] width 99 height 33
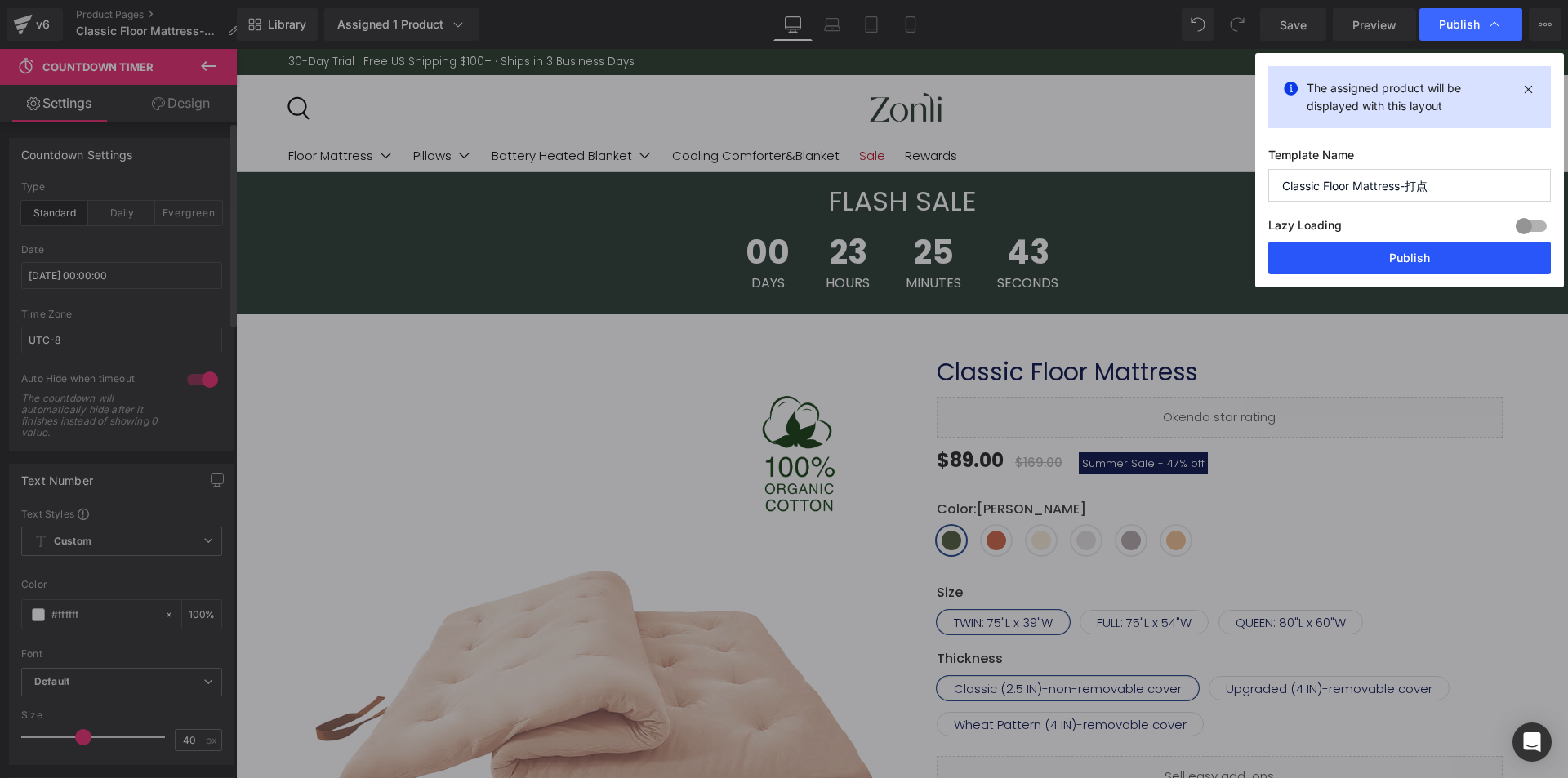
drag, startPoint x: 1410, startPoint y: 247, endPoint x: 1115, endPoint y: 152, distance: 309.9
click at [1410, 247] on button "Publish" at bounding box center [1408, 258] width 282 height 33
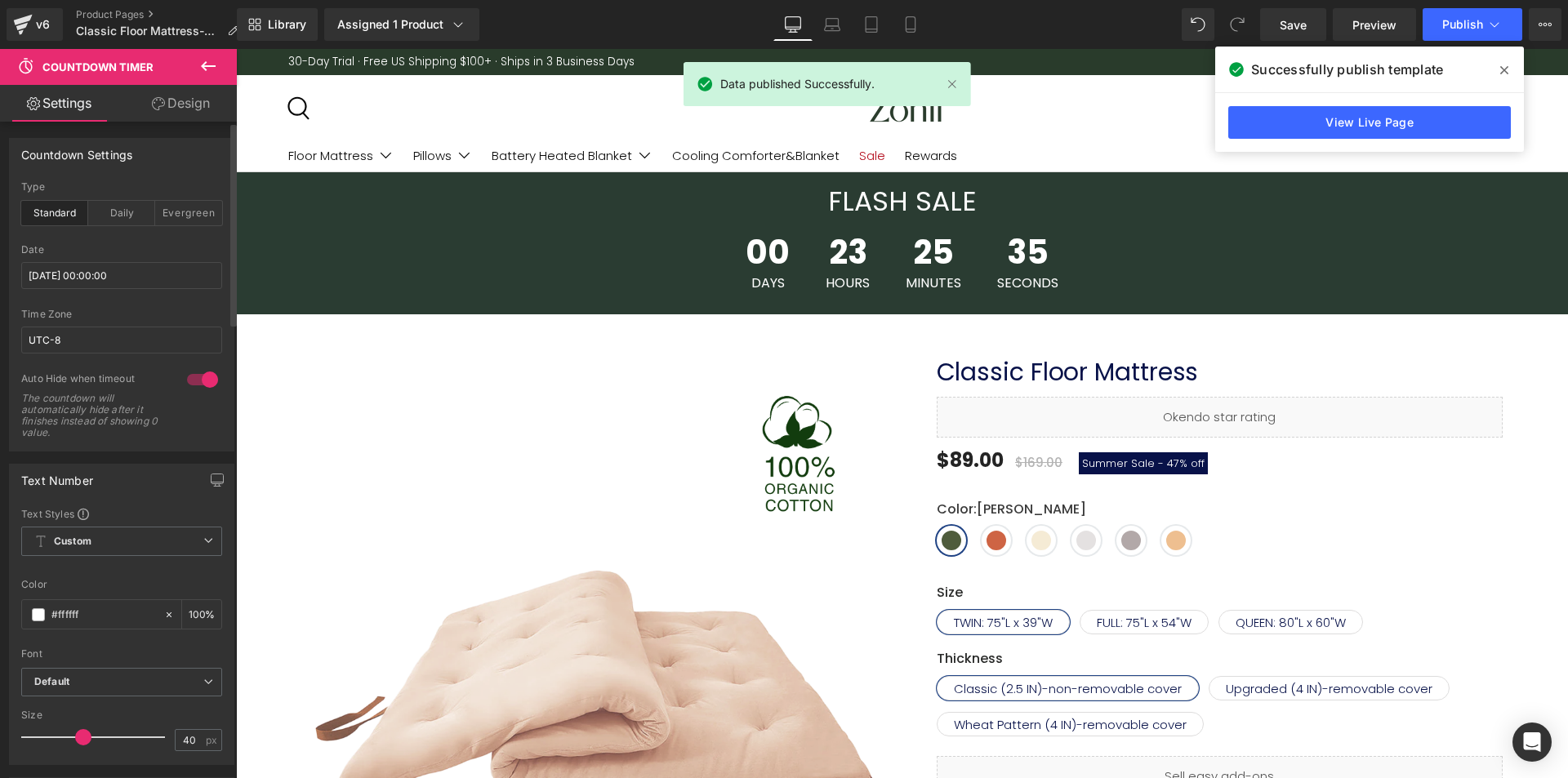
drag, startPoint x: 1505, startPoint y: 72, endPoint x: 770, endPoint y: 31, distance: 736.1
click at [1505, 72] on icon at bounding box center [1504, 70] width 9 height 9
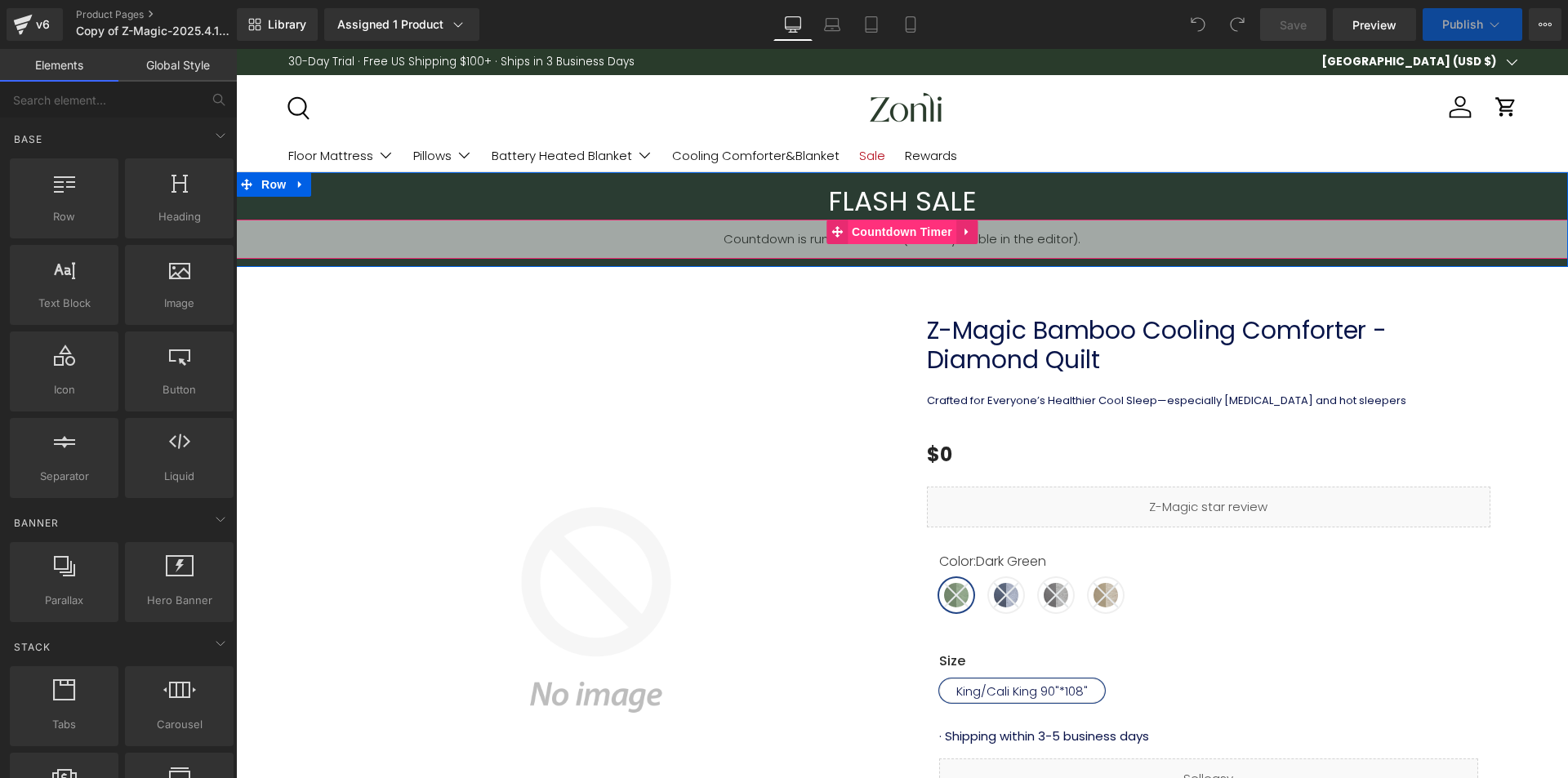
click at [889, 231] on span "Countdown Timer" at bounding box center [902, 233] width 109 height 25
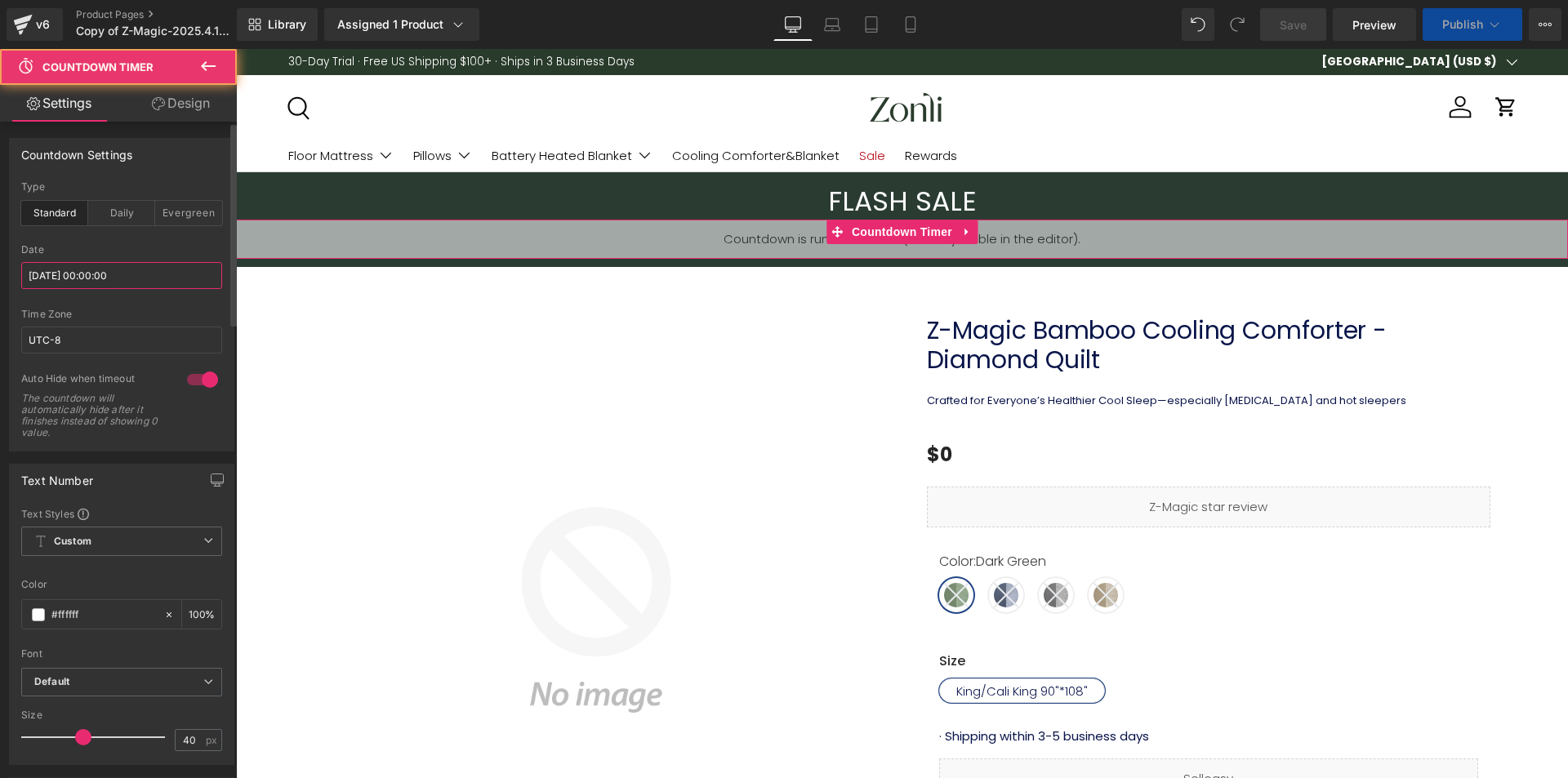
click at [103, 279] on input "[DATE] 00:00:00" at bounding box center [121, 276] width 201 height 27
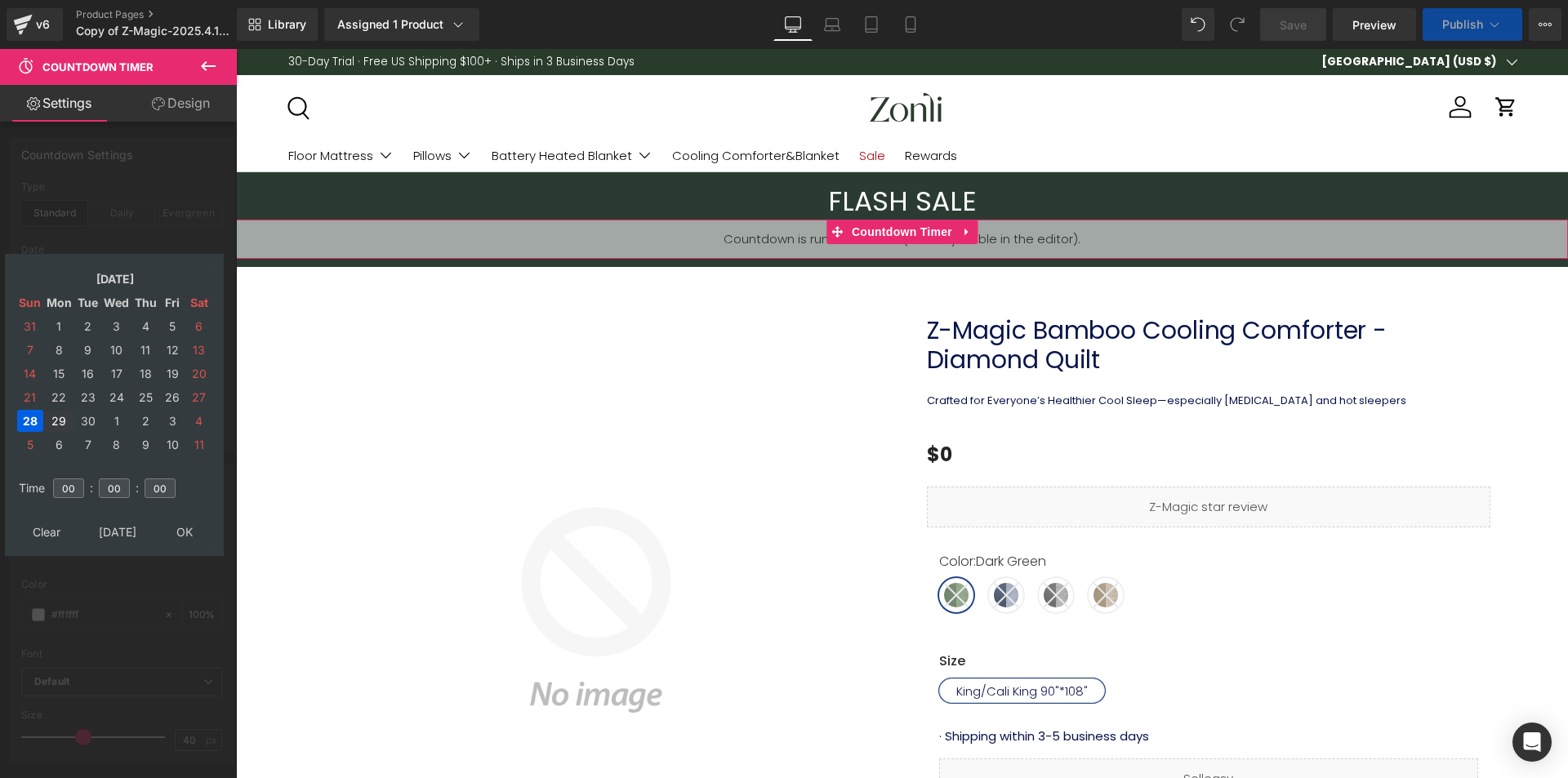
click at [53, 422] on td "29" at bounding box center [59, 420] width 29 height 22
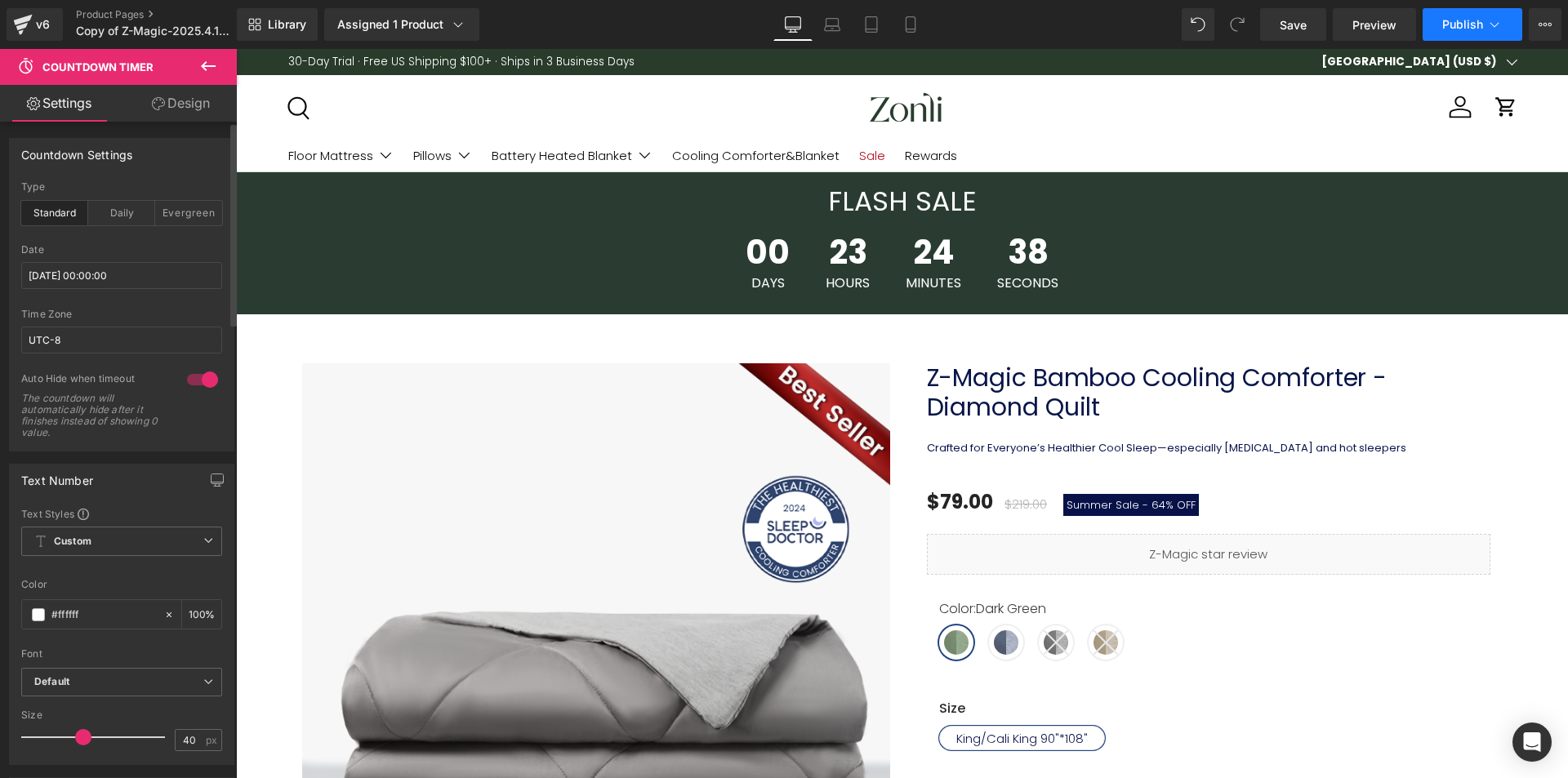
click at [1430, 28] on button "Publish" at bounding box center [1472, 25] width 99 height 33
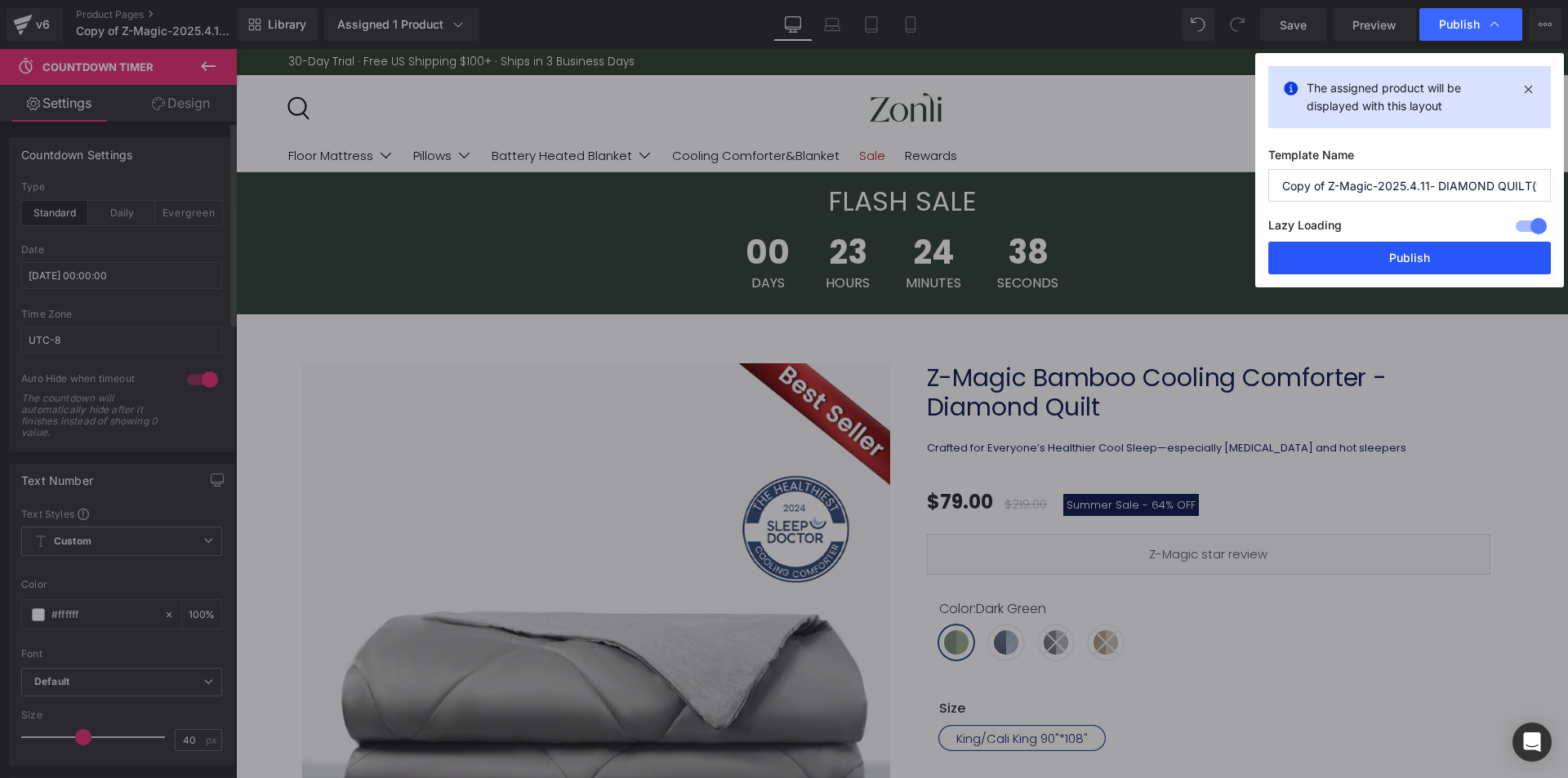
drag, startPoint x: 1404, startPoint y: 243, endPoint x: 1279, endPoint y: 724, distance: 497.0
click at [1404, 243] on button "Publish" at bounding box center [1408, 258] width 282 height 33
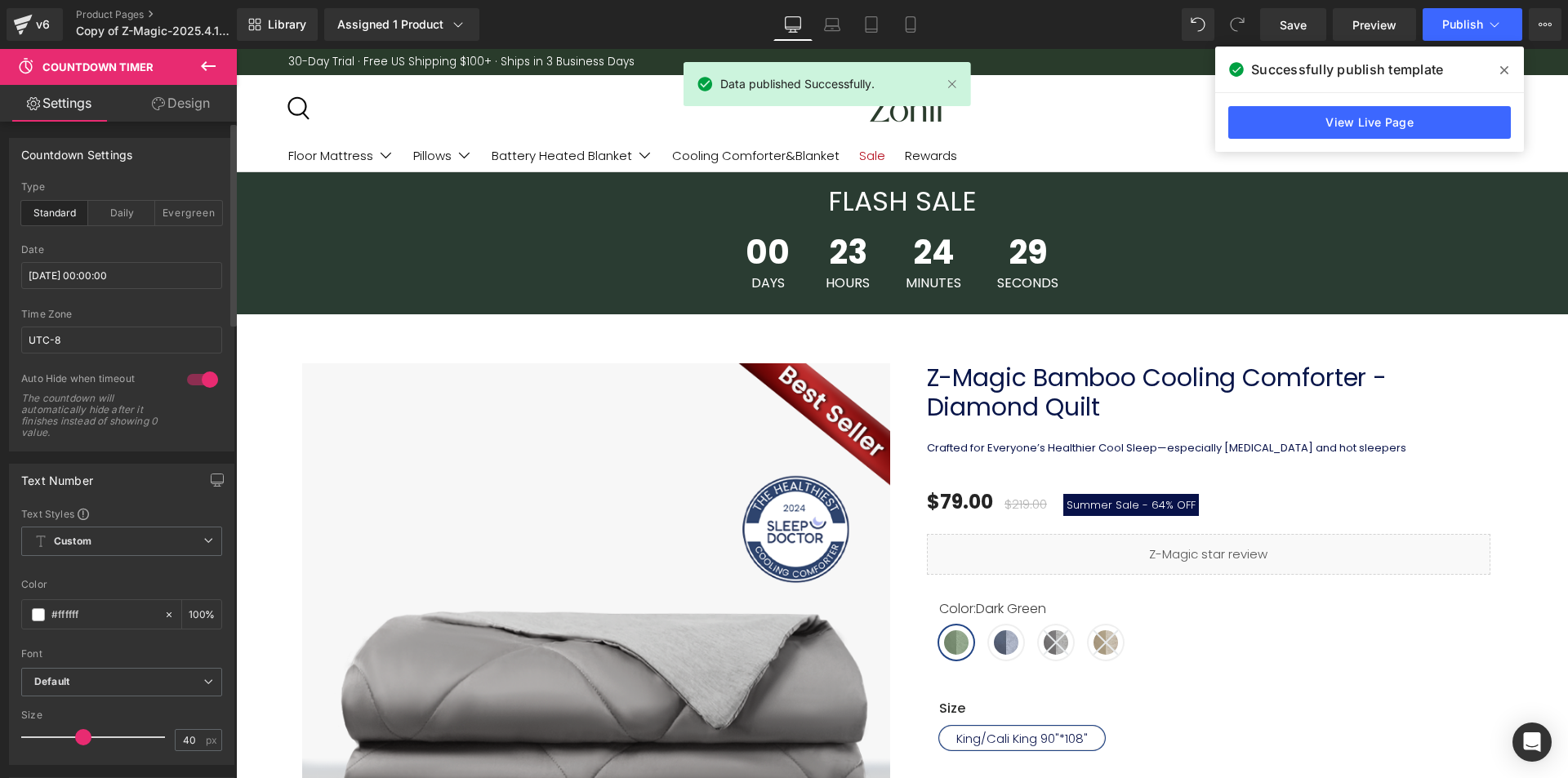
click at [1501, 70] on icon at bounding box center [1504, 71] width 9 height 13
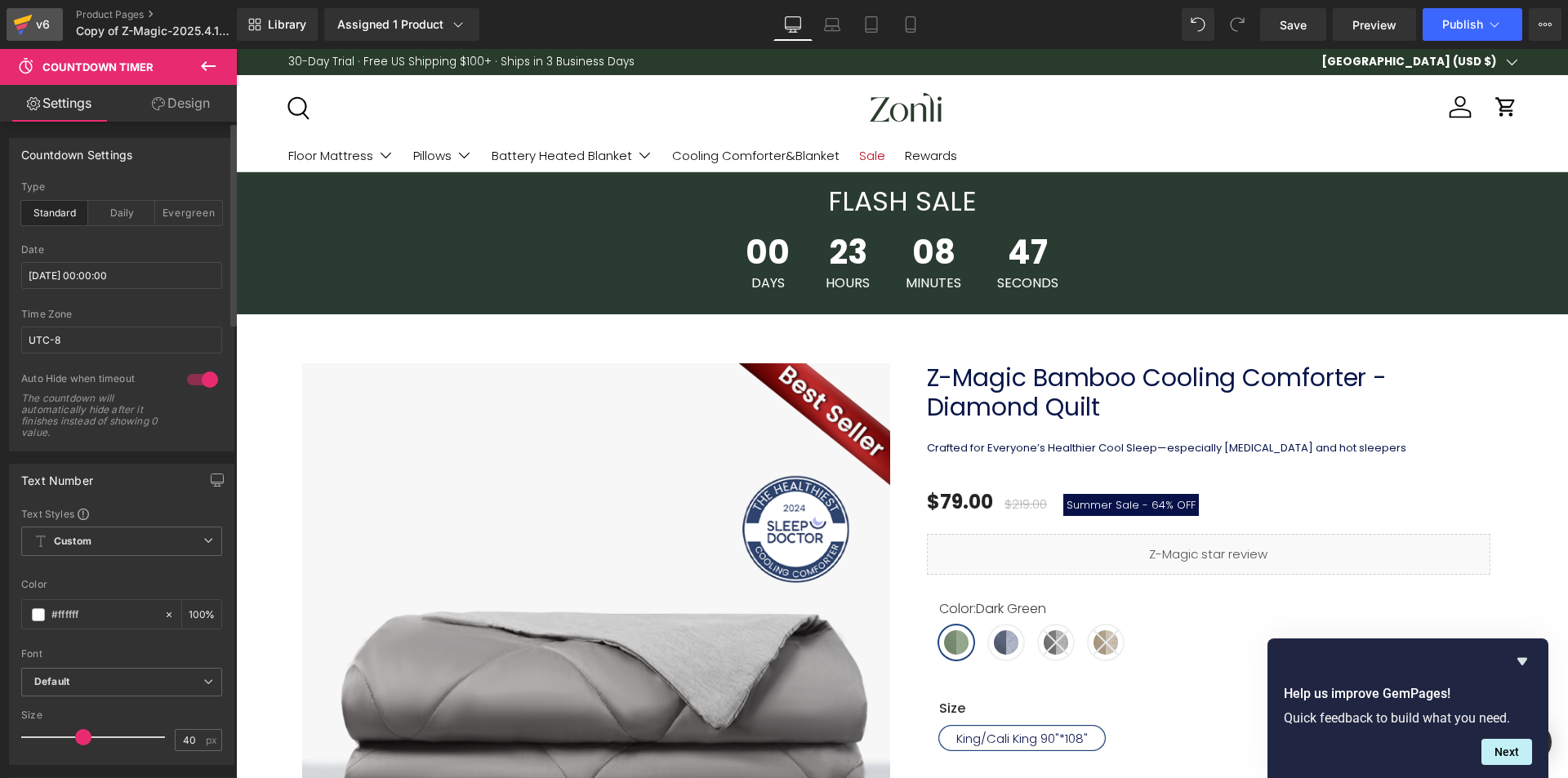
click at [42, 27] on div "v6" at bounding box center [42, 25] width 20 height 21
